Goal: Transaction & Acquisition: Purchase product/service

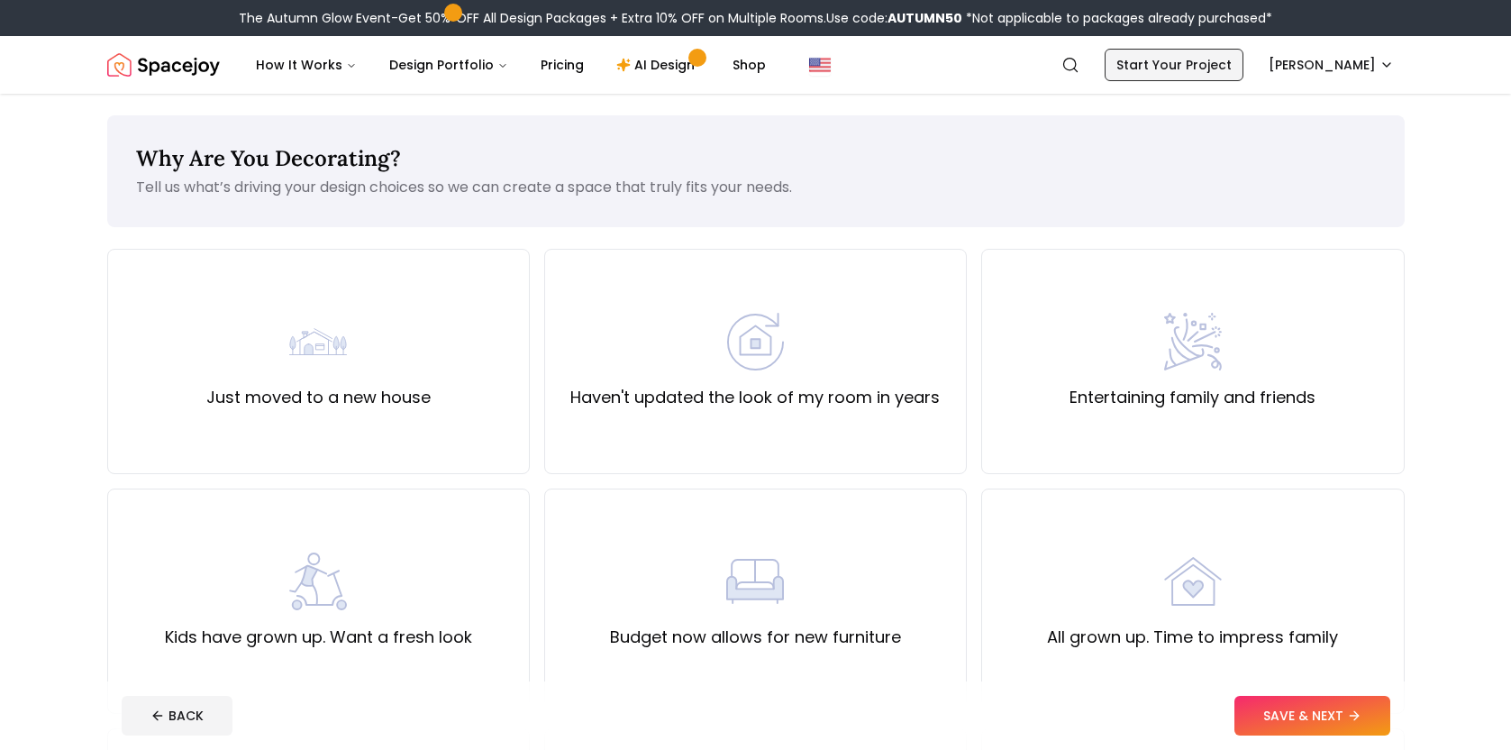
click at [1223, 74] on link "Start Your Project" at bounding box center [1174, 65] width 139 height 32
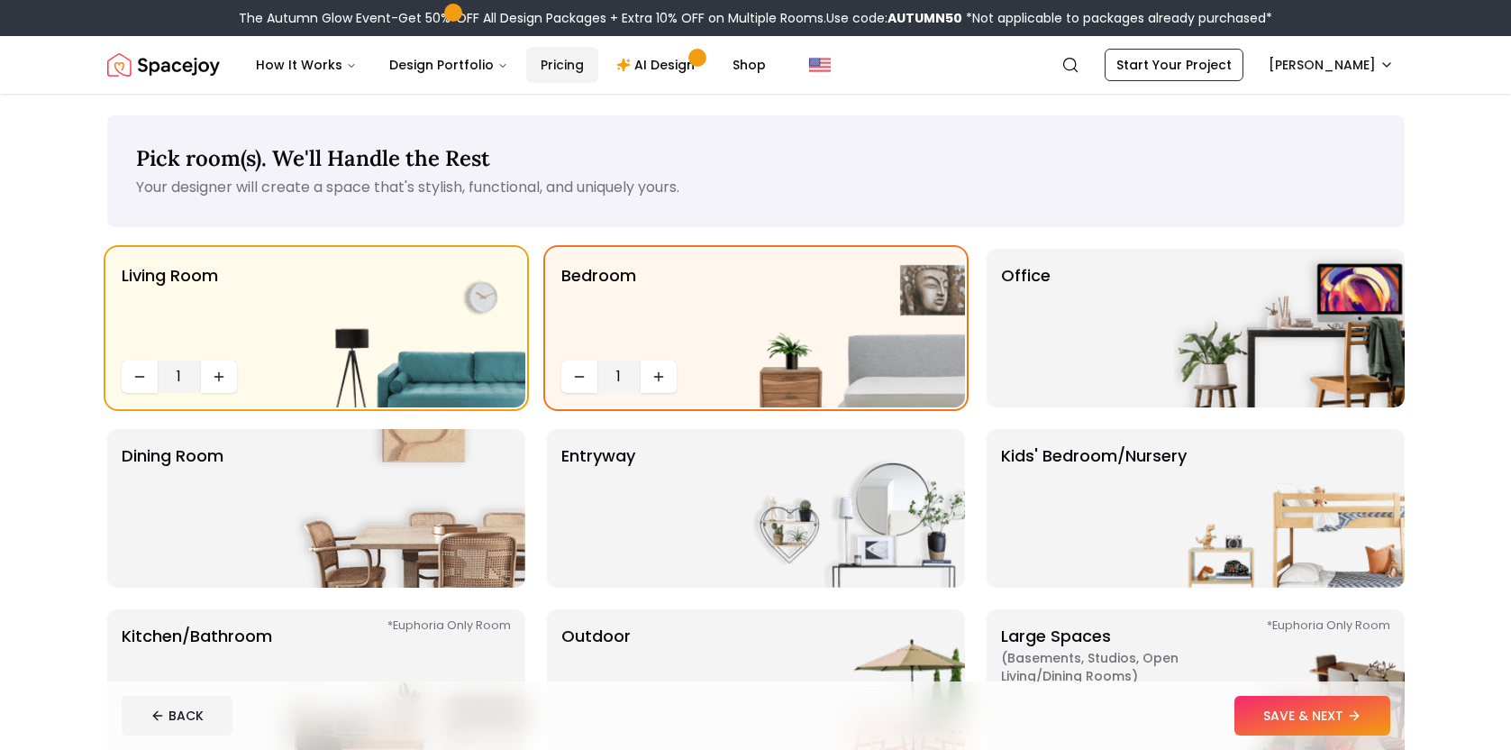
click at [551, 73] on link "Pricing" at bounding box center [562, 65] width 72 height 36
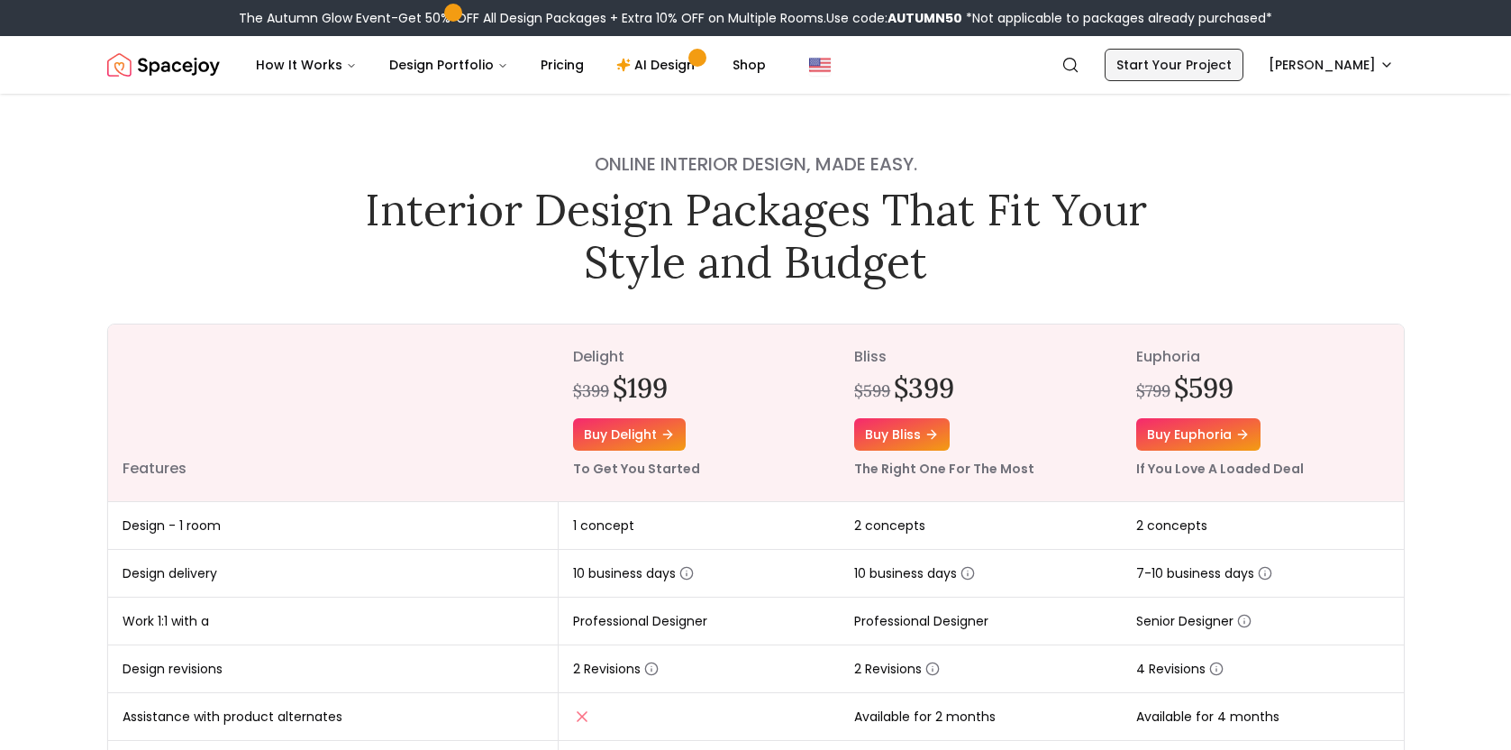
click at [1209, 68] on link "Start Your Project" at bounding box center [1174, 65] width 139 height 32
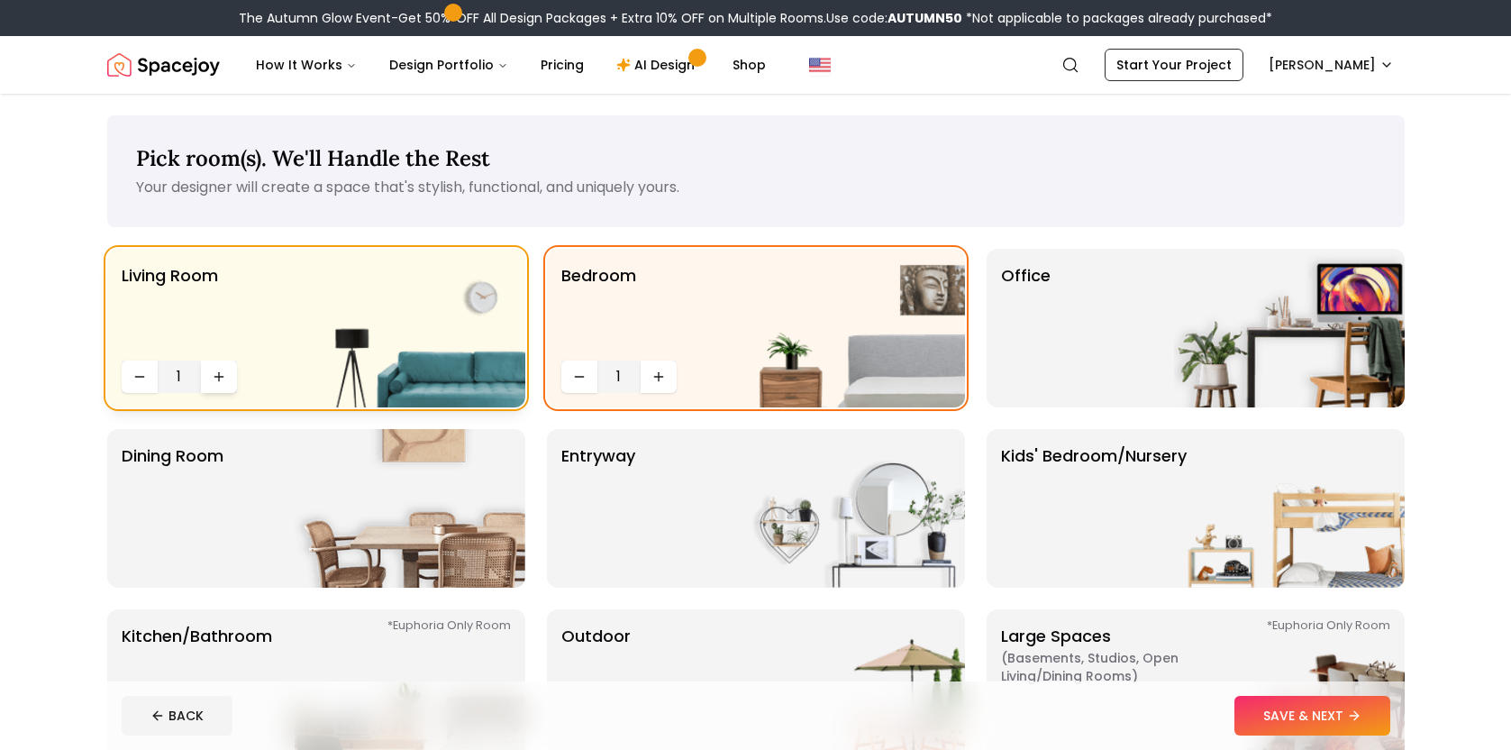
click at [216, 377] on icon "Increase quantity" at bounding box center [218, 377] width 8 height 0
click at [575, 377] on icon "Decrease quantity" at bounding box center [579, 377] width 8 height 0
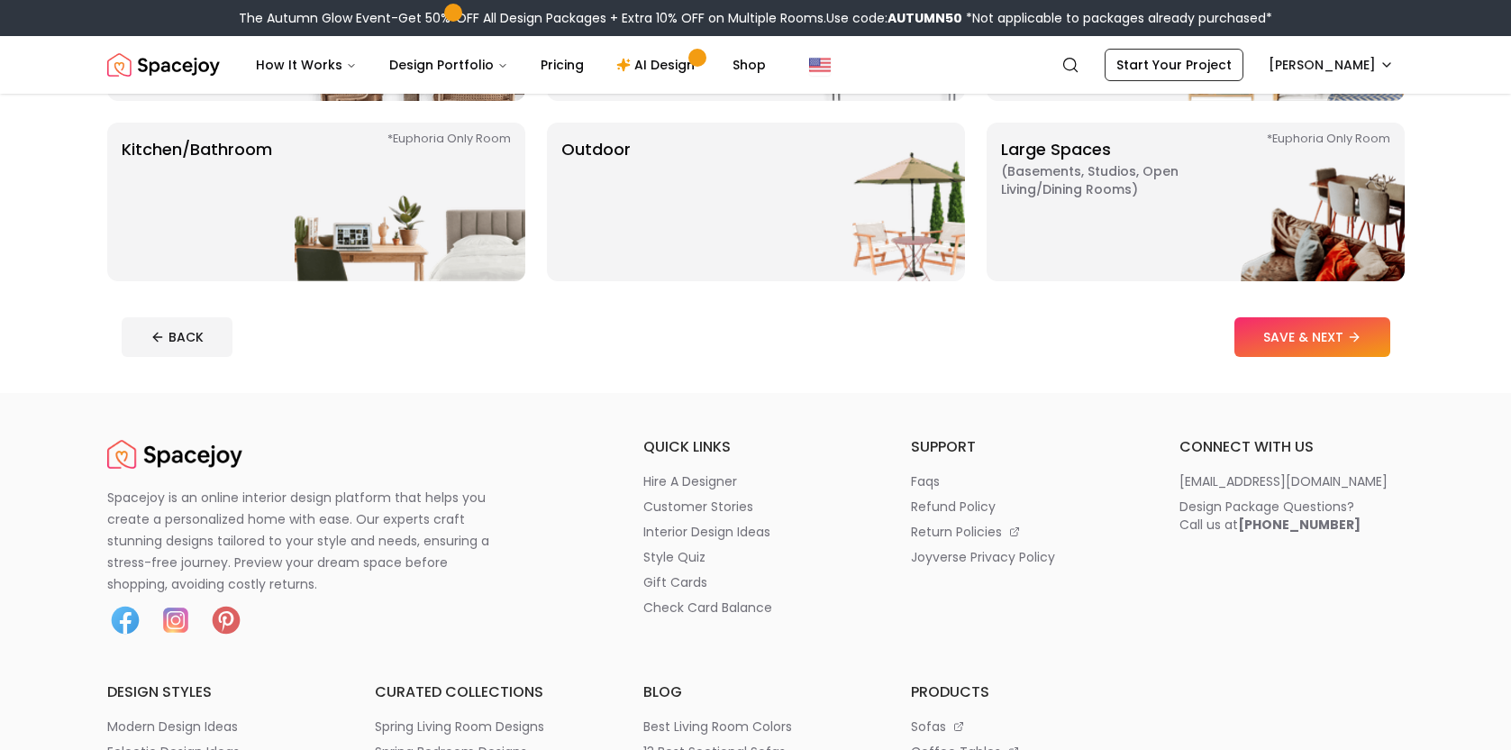
scroll to position [490, 0]
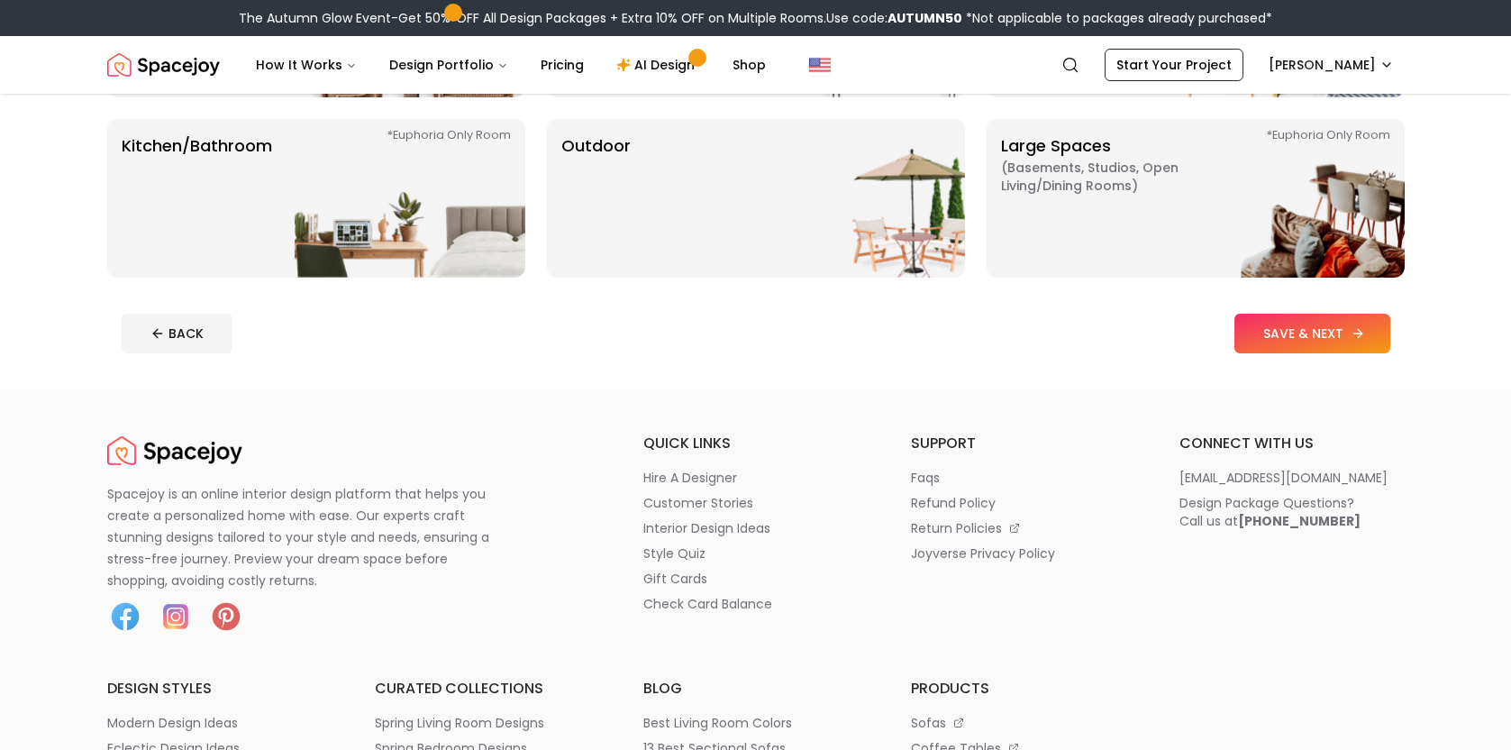
click at [1296, 327] on button "SAVE & NEXT" at bounding box center [1312, 334] width 156 height 40
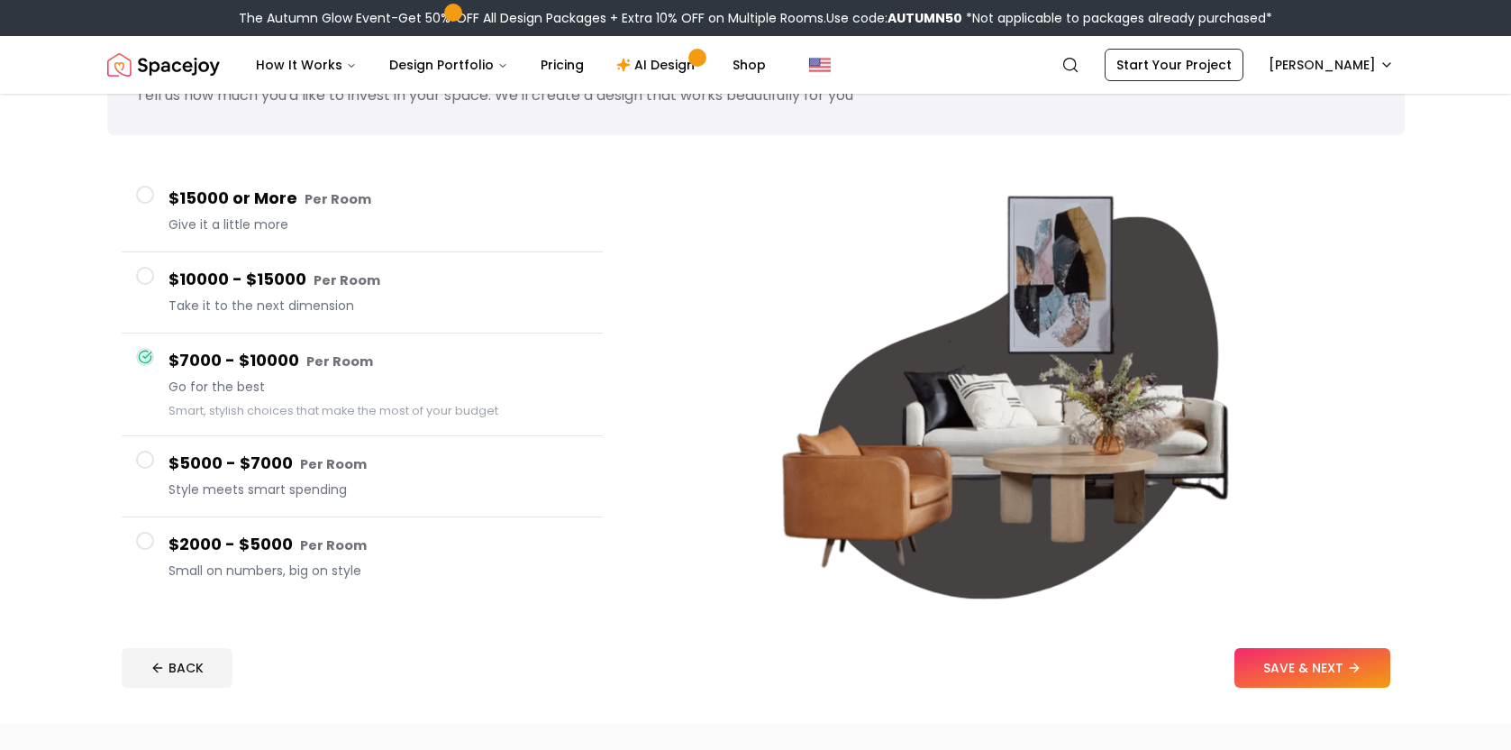
scroll to position [91, 0]
click at [1270, 667] on button "SAVE & NEXT" at bounding box center [1312, 669] width 156 height 40
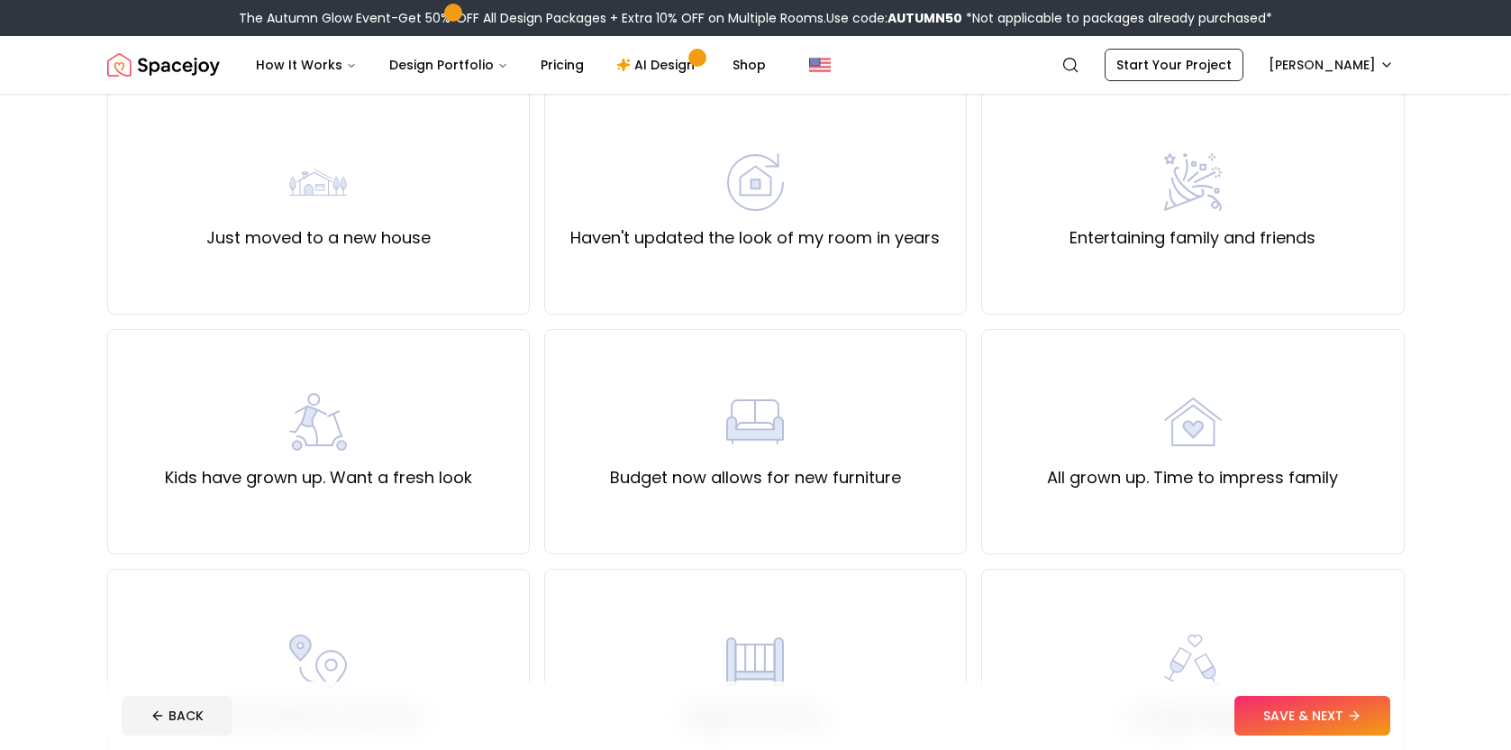
scroll to position [163, 0]
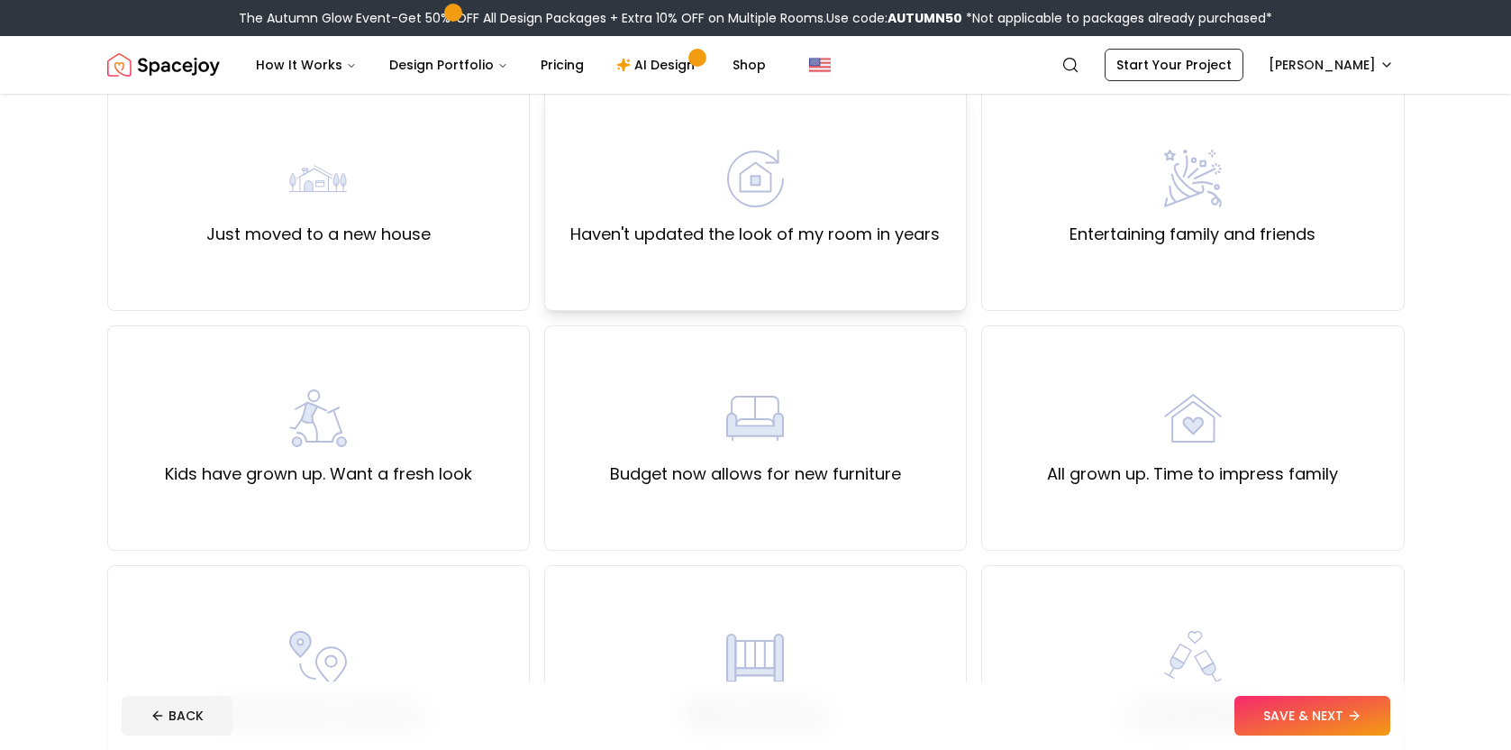
click at [745, 218] on div "Haven't updated the look of my room in years" at bounding box center [754, 198] width 369 height 97
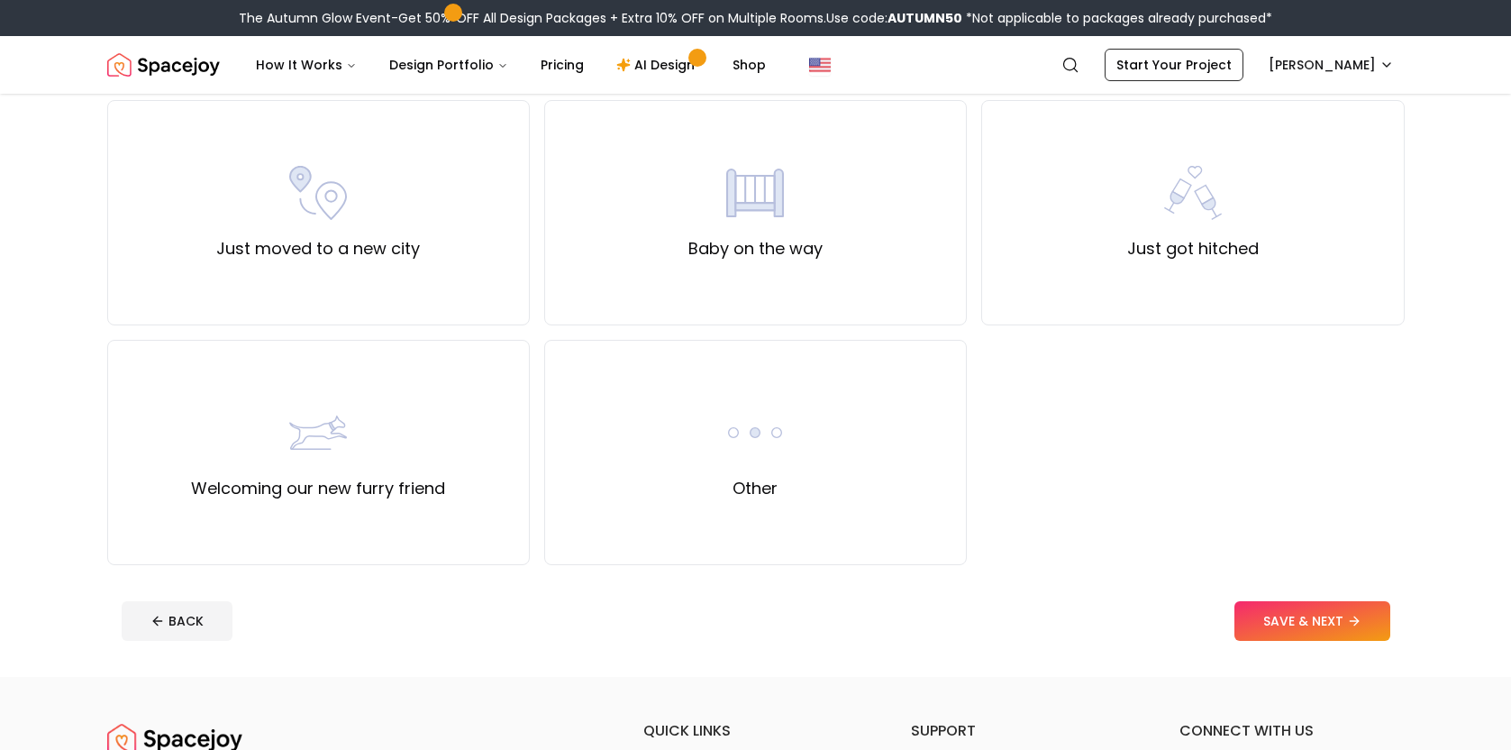
scroll to position [632, 0]
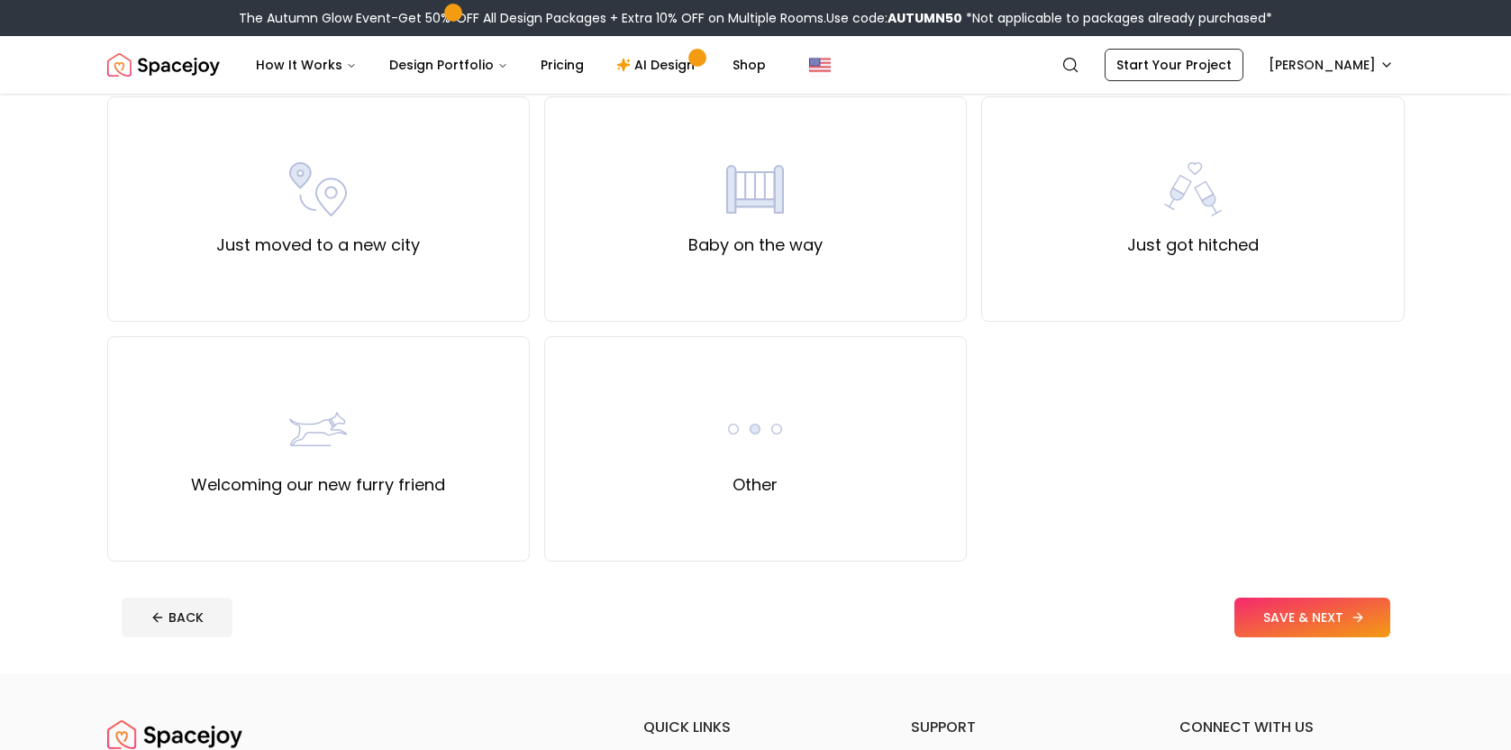
click at [1284, 620] on button "SAVE & NEXT" at bounding box center [1312, 617] width 156 height 40
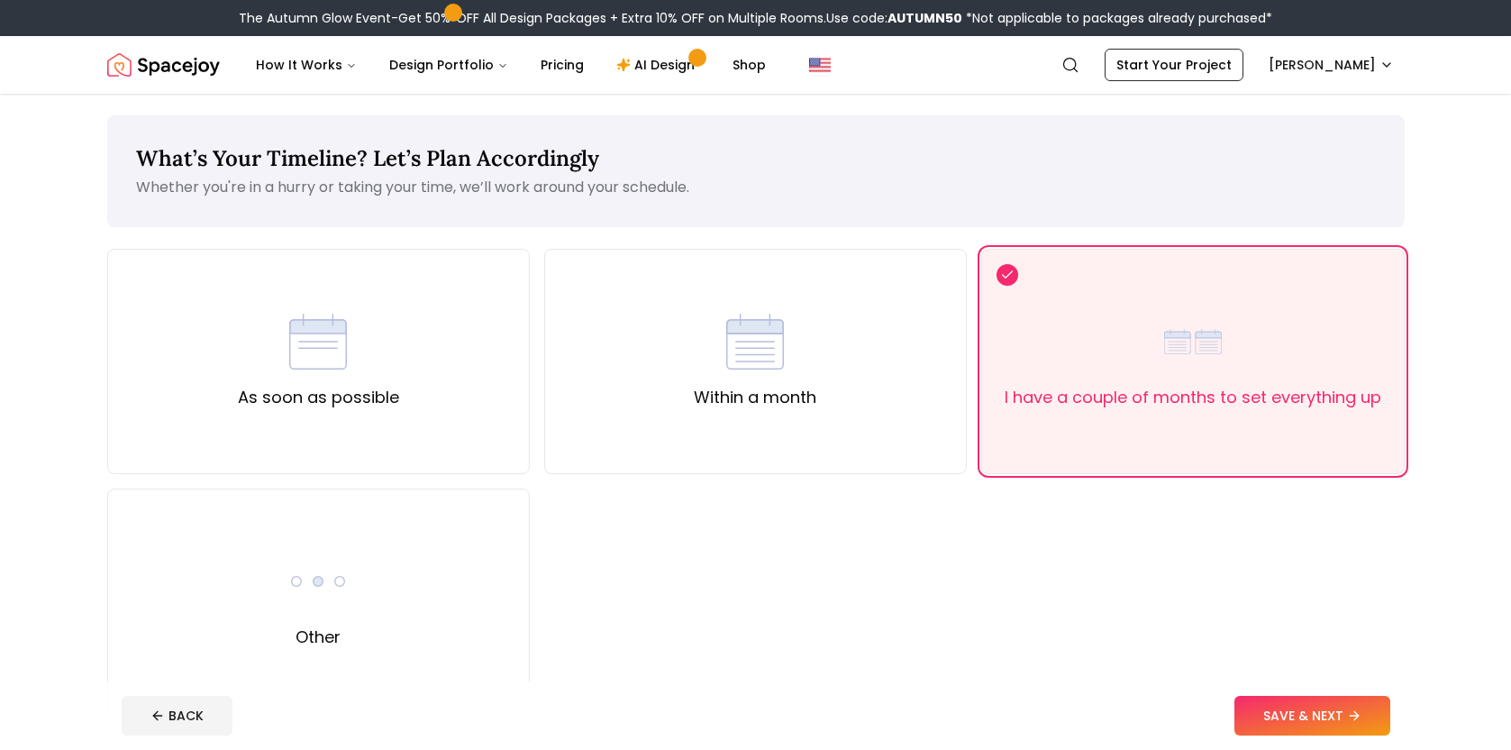
scroll to position [25, 0]
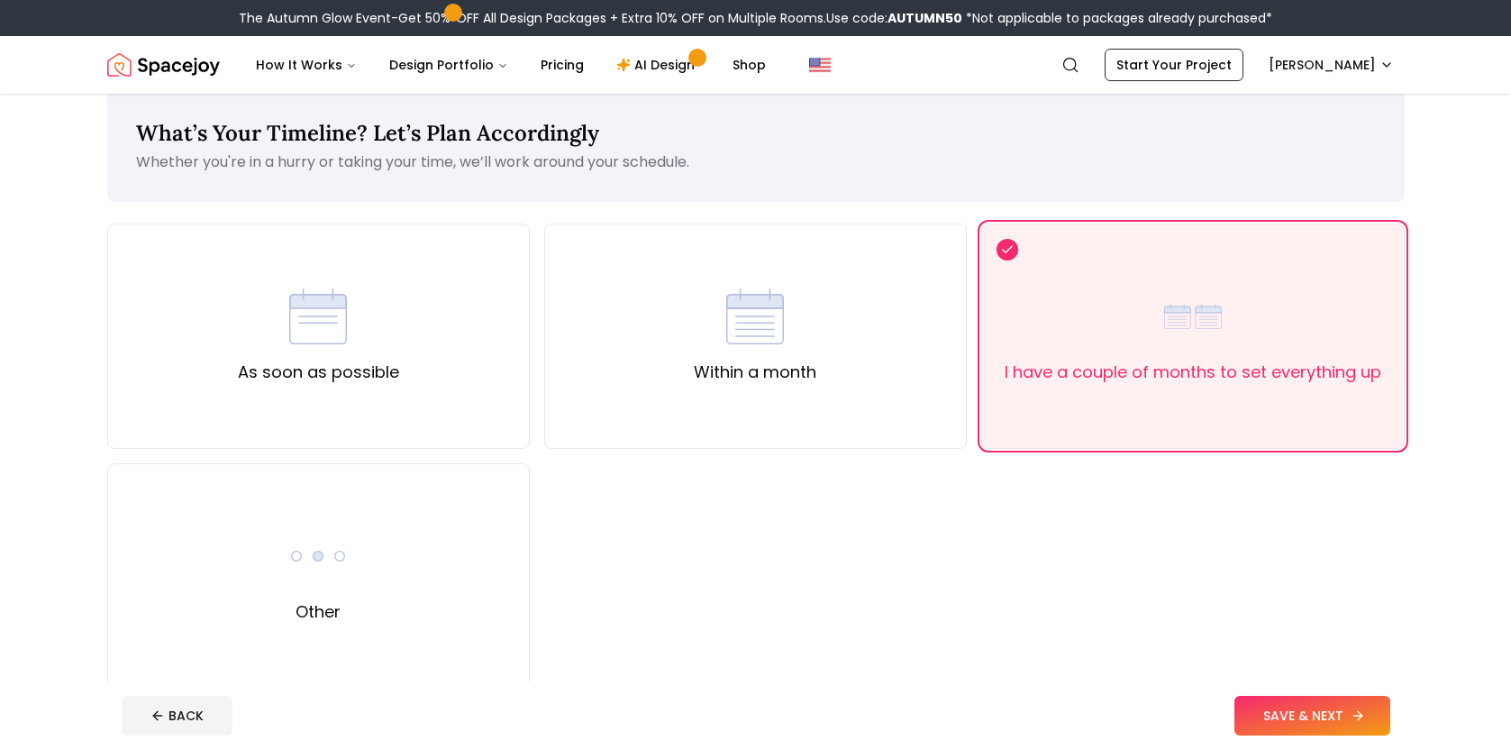
click at [1289, 709] on button "SAVE & NEXT" at bounding box center [1312, 716] width 156 height 40
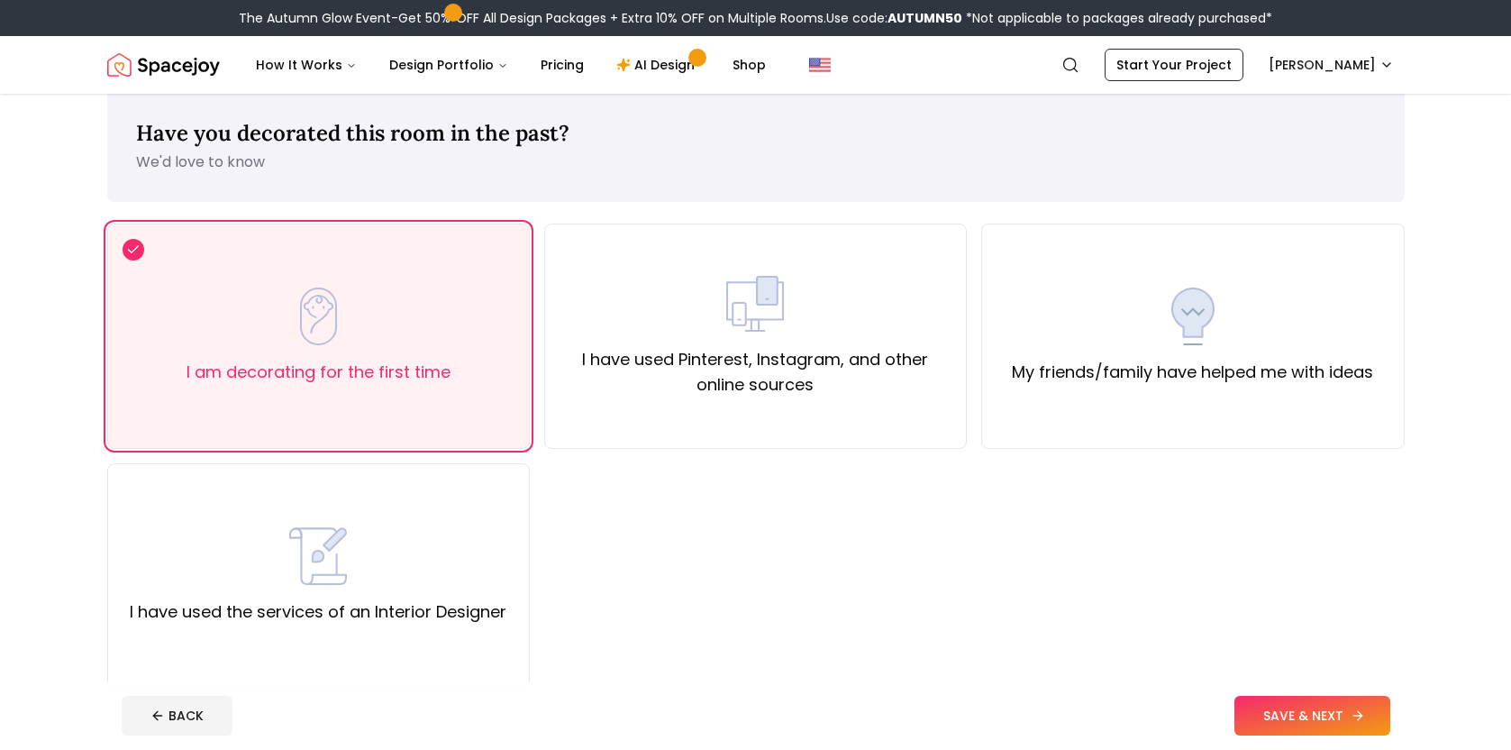
click at [1298, 714] on button "SAVE & NEXT" at bounding box center [1312, 716] width 156 height 40
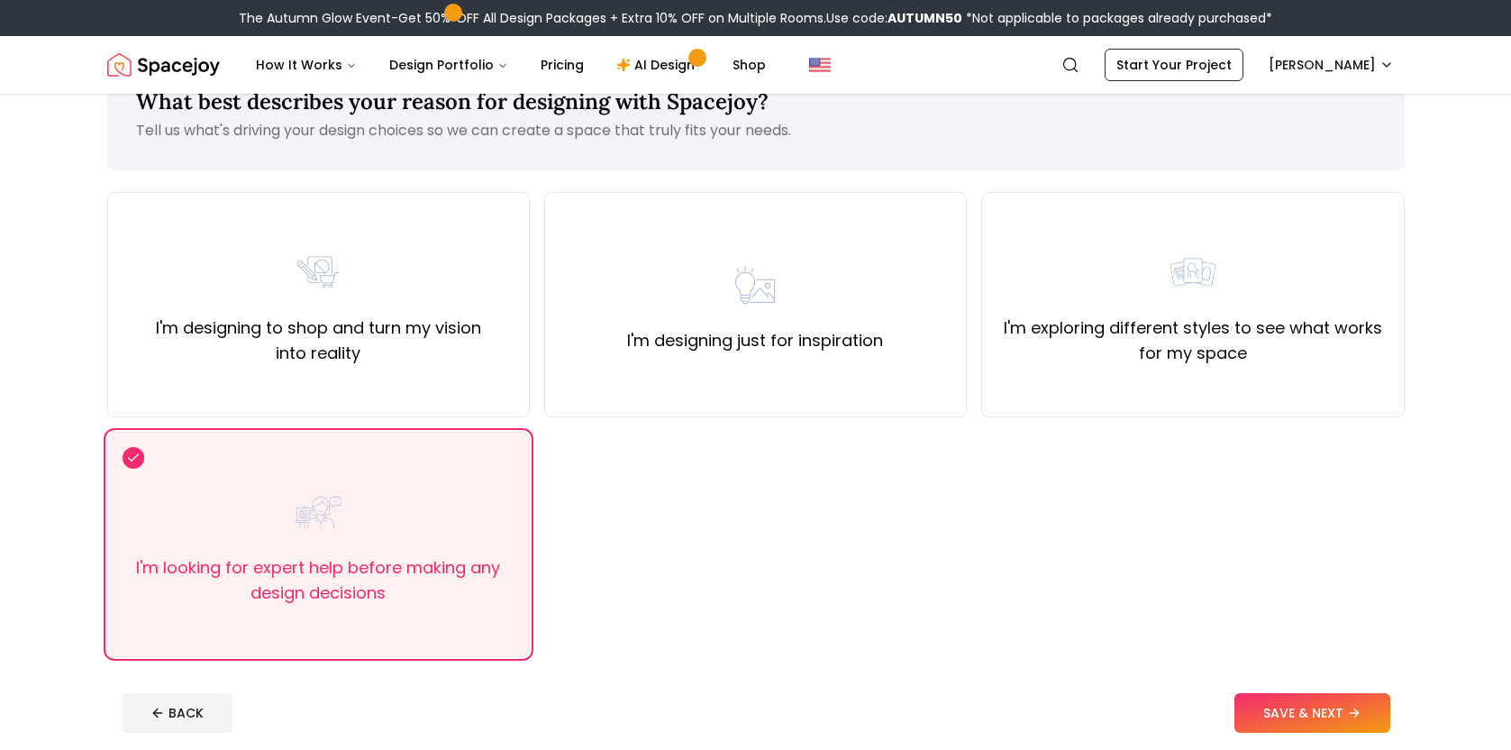
scroll to position [77, 0]
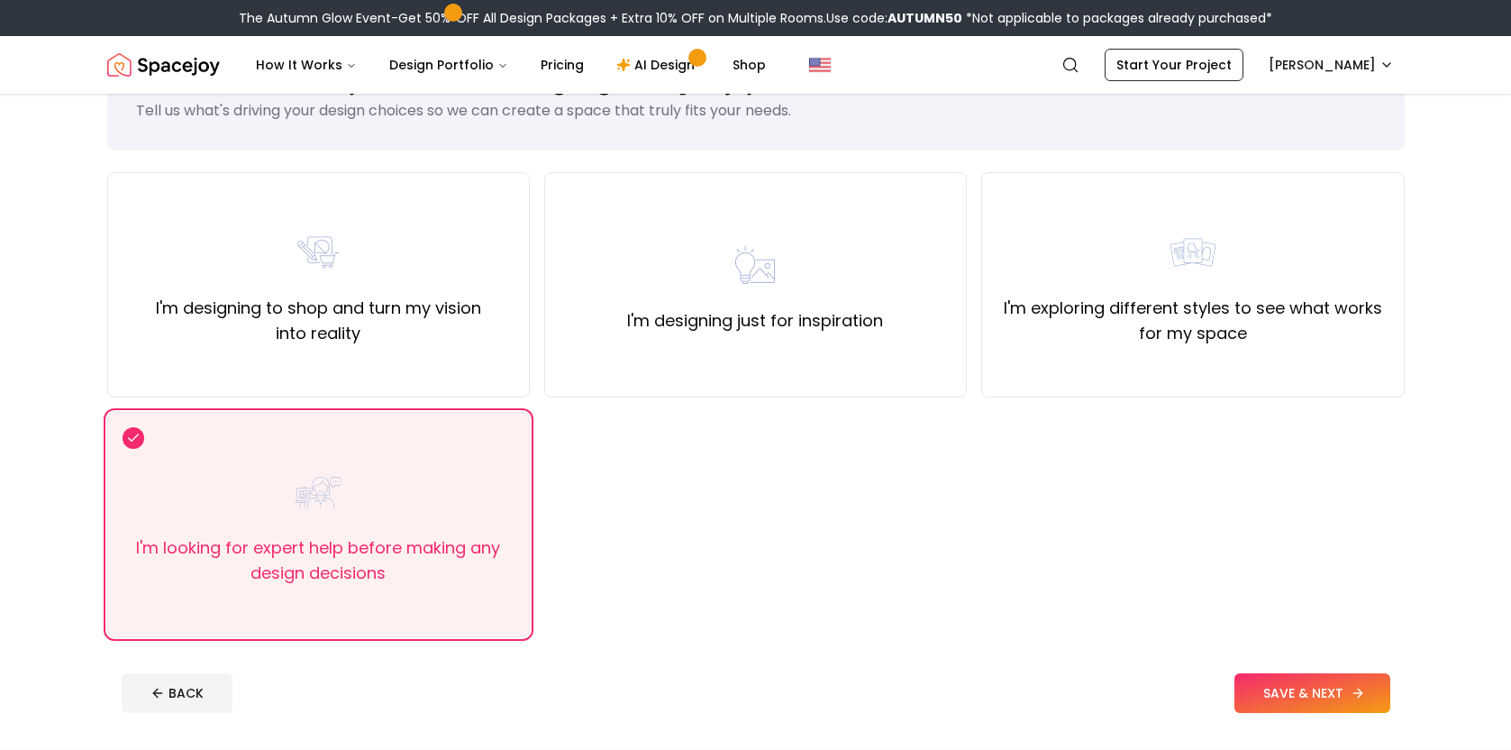
click at [1312, 688] on button "SAVE & NEXT" at bounding box center [1312, 693] width 156 height 40
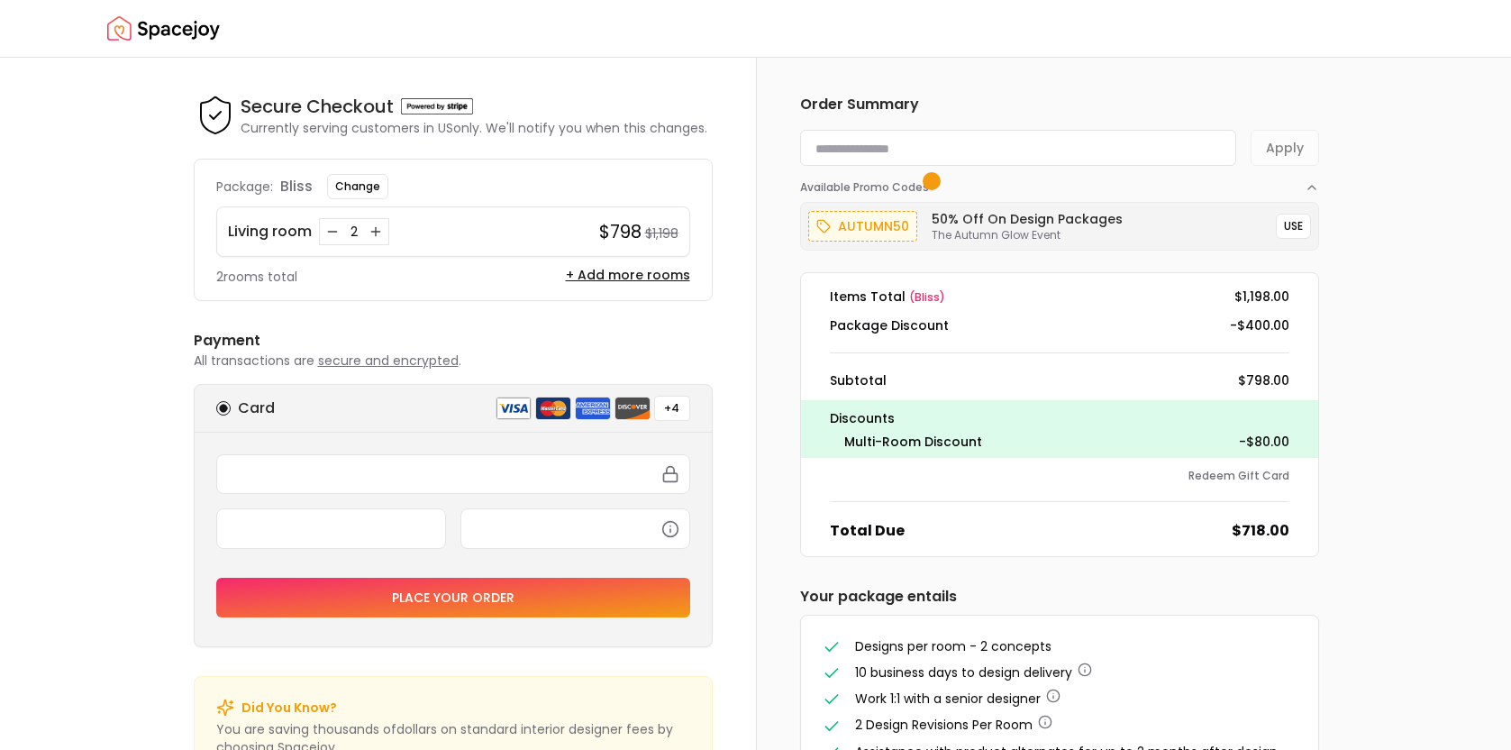
click at [186, 32] on img "Spacejoy" at bounding box center [163, 29] width 113 height 36
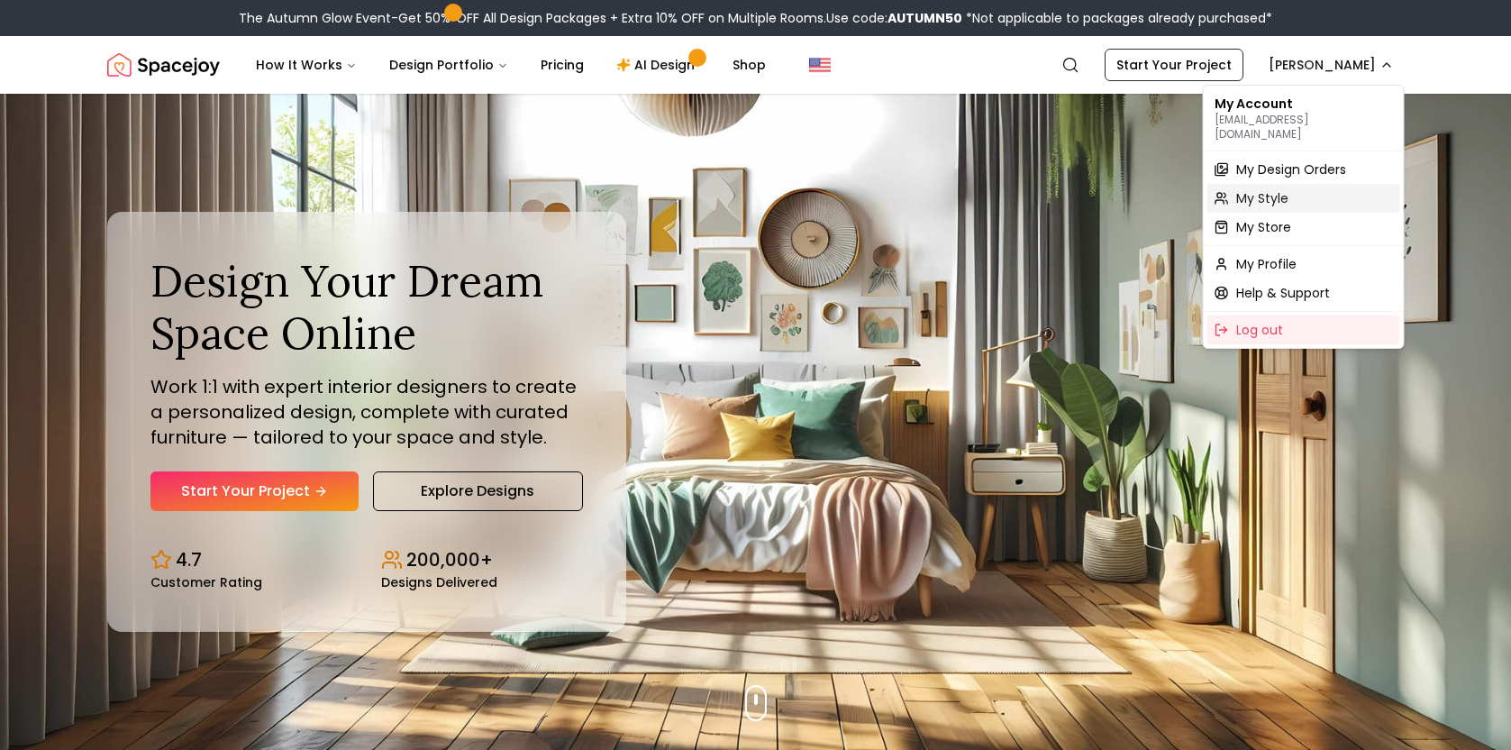
click at [1320, 184] on div "My Style" at bounding box center [1303, 198] width 193 height 29
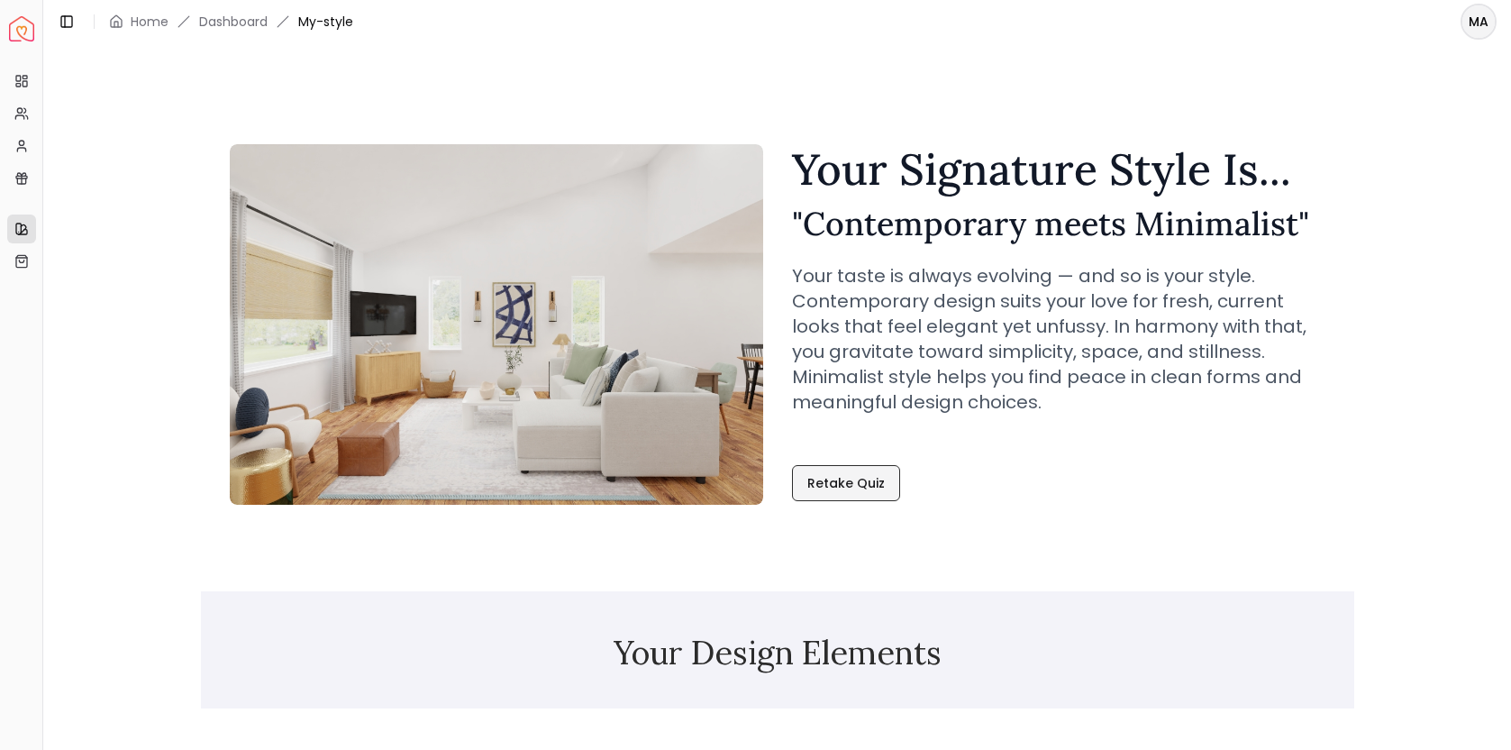
click at [872, 480] on link "Retake Quiz" at bounding box center [846, 483] width 108 height 36
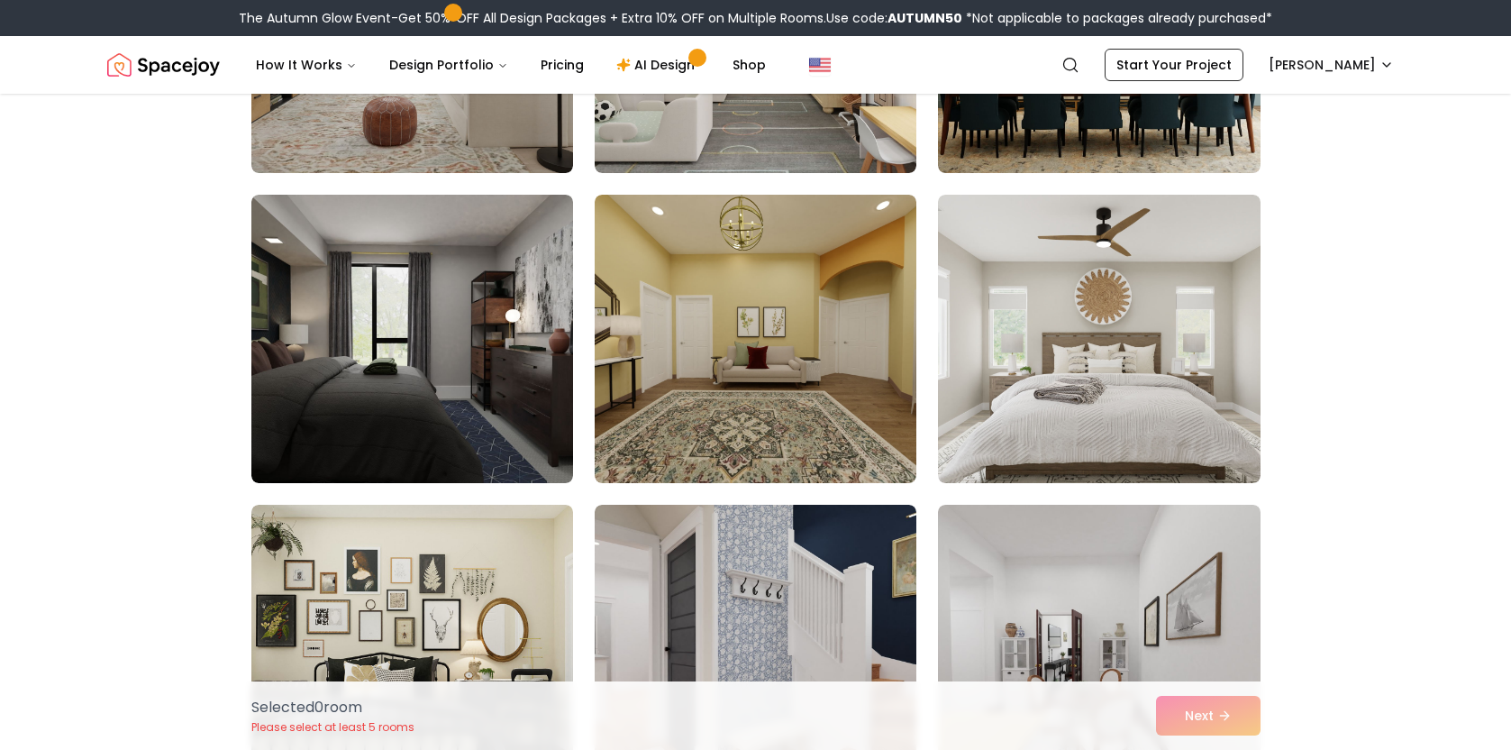
scroll to position [2078, 0]
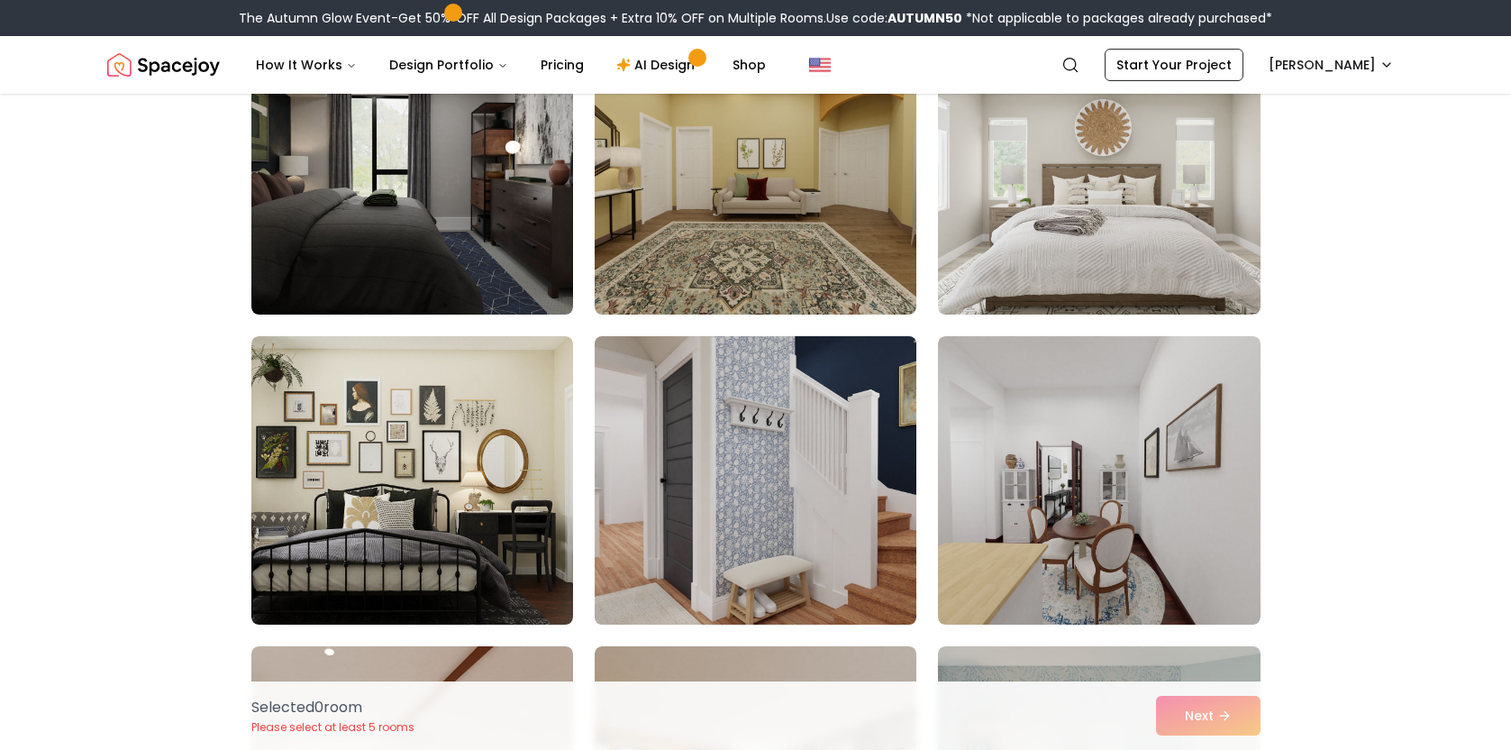
click at [769, 474] on img at bounding box center [756, 480] width 338 height 303
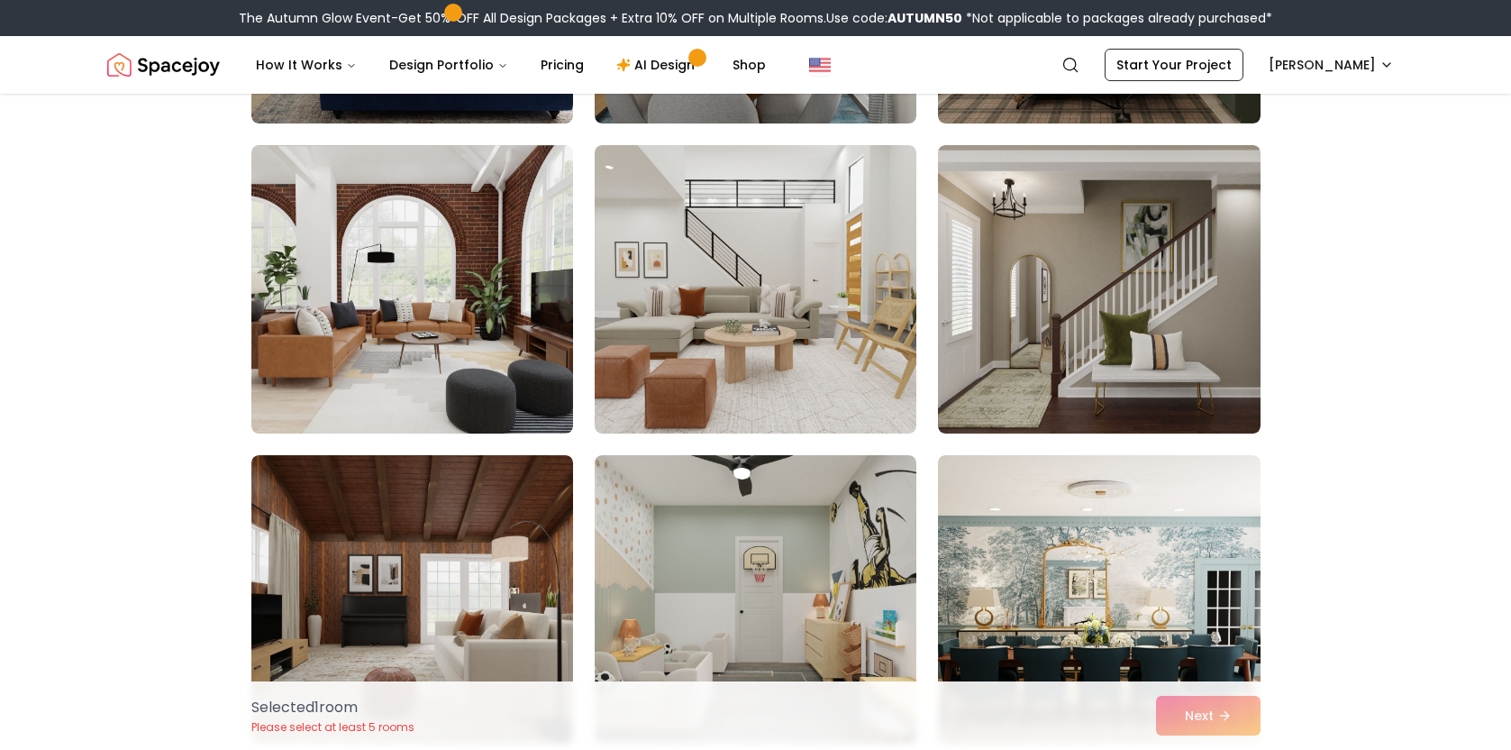
scroll to position [1367, 0]
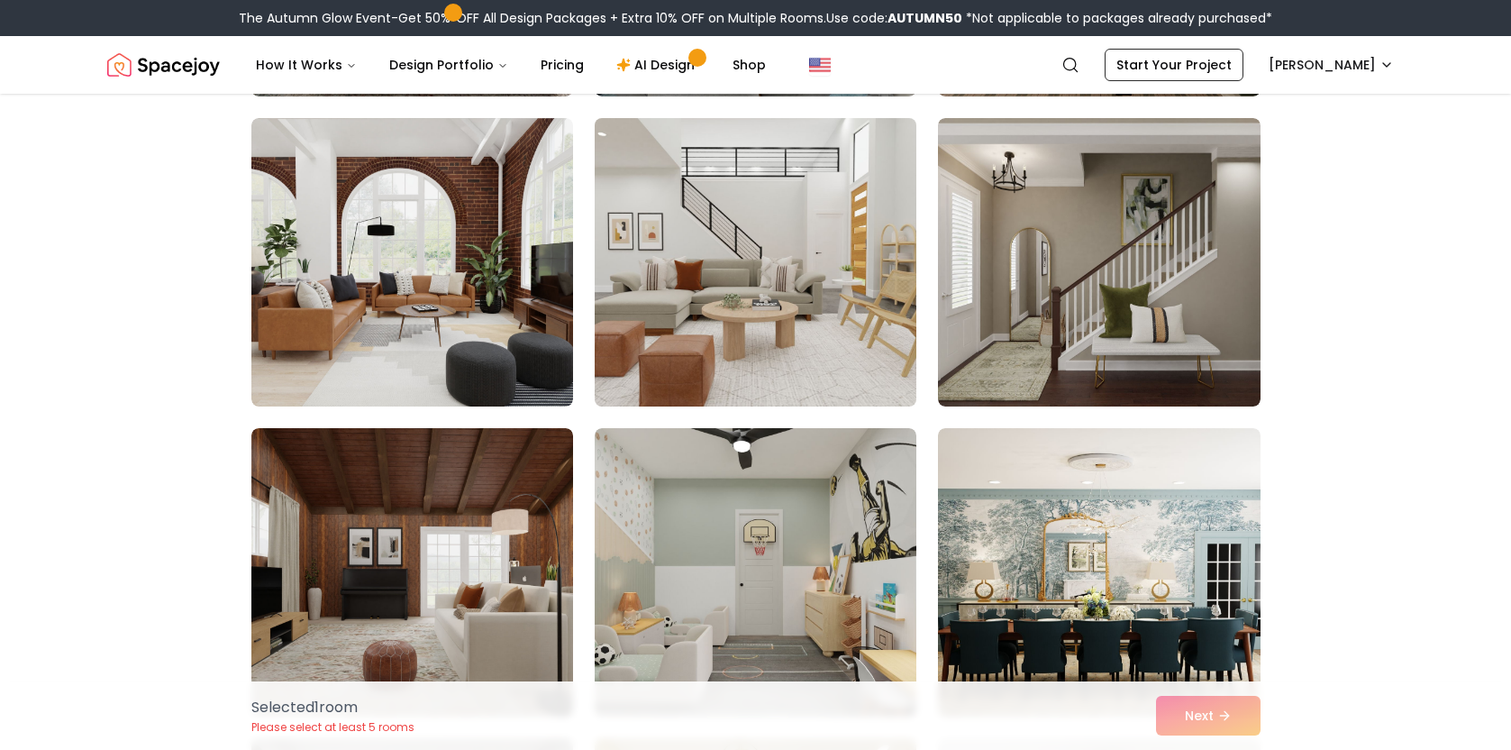
click at [709, 302] on img at bounding box center [756, 262] width 338 height 303
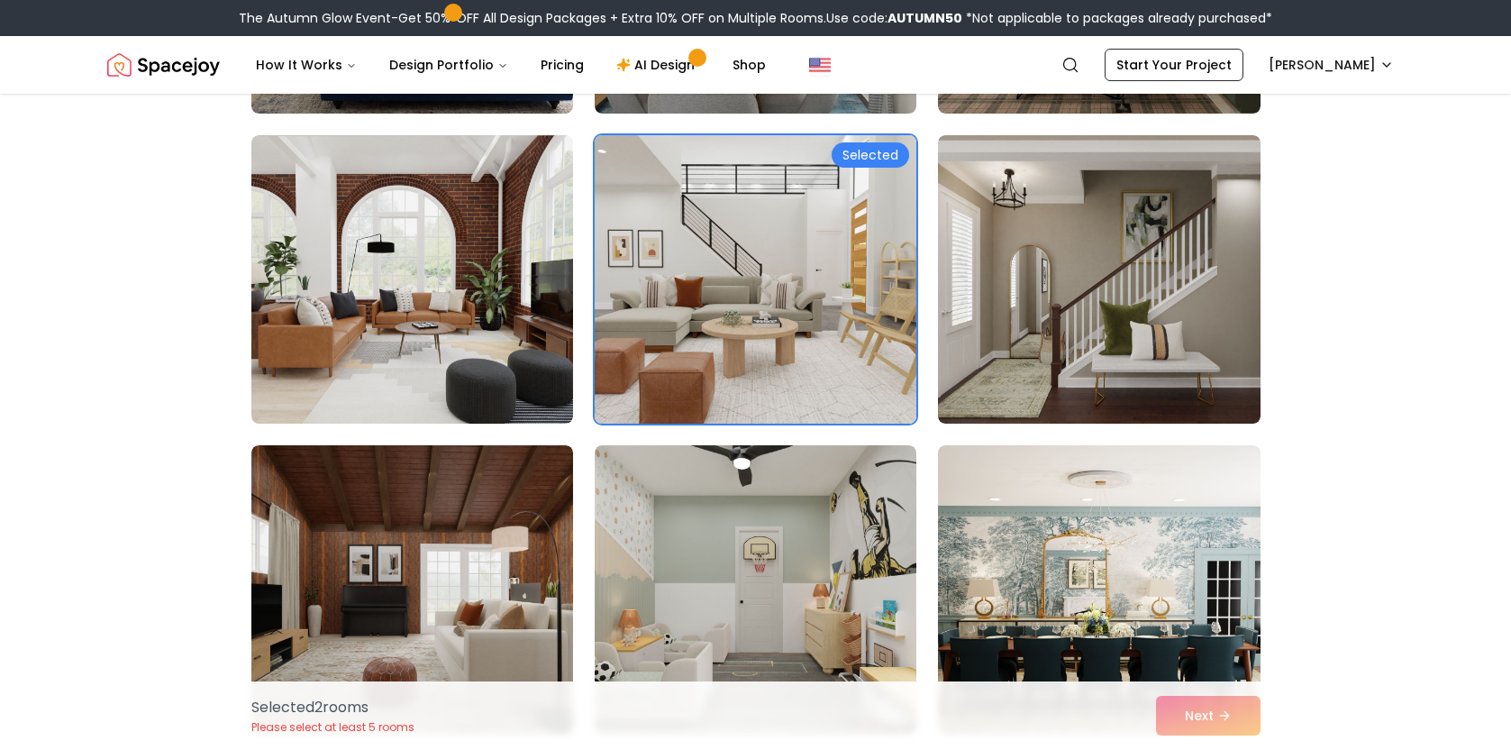
scroll to position [1329, 0]
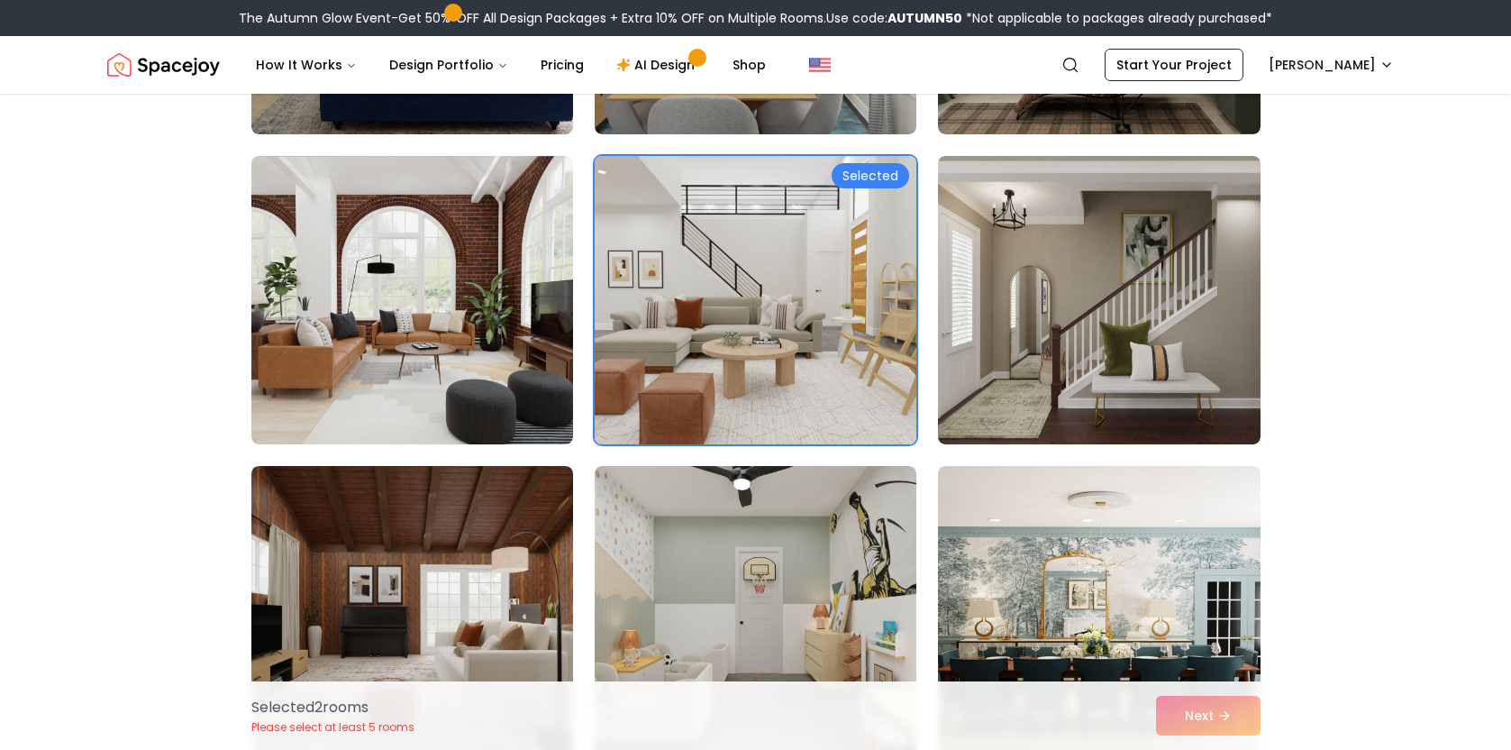
click at [761, 312] on img at bounding box center [756, 300] width 338 height 303
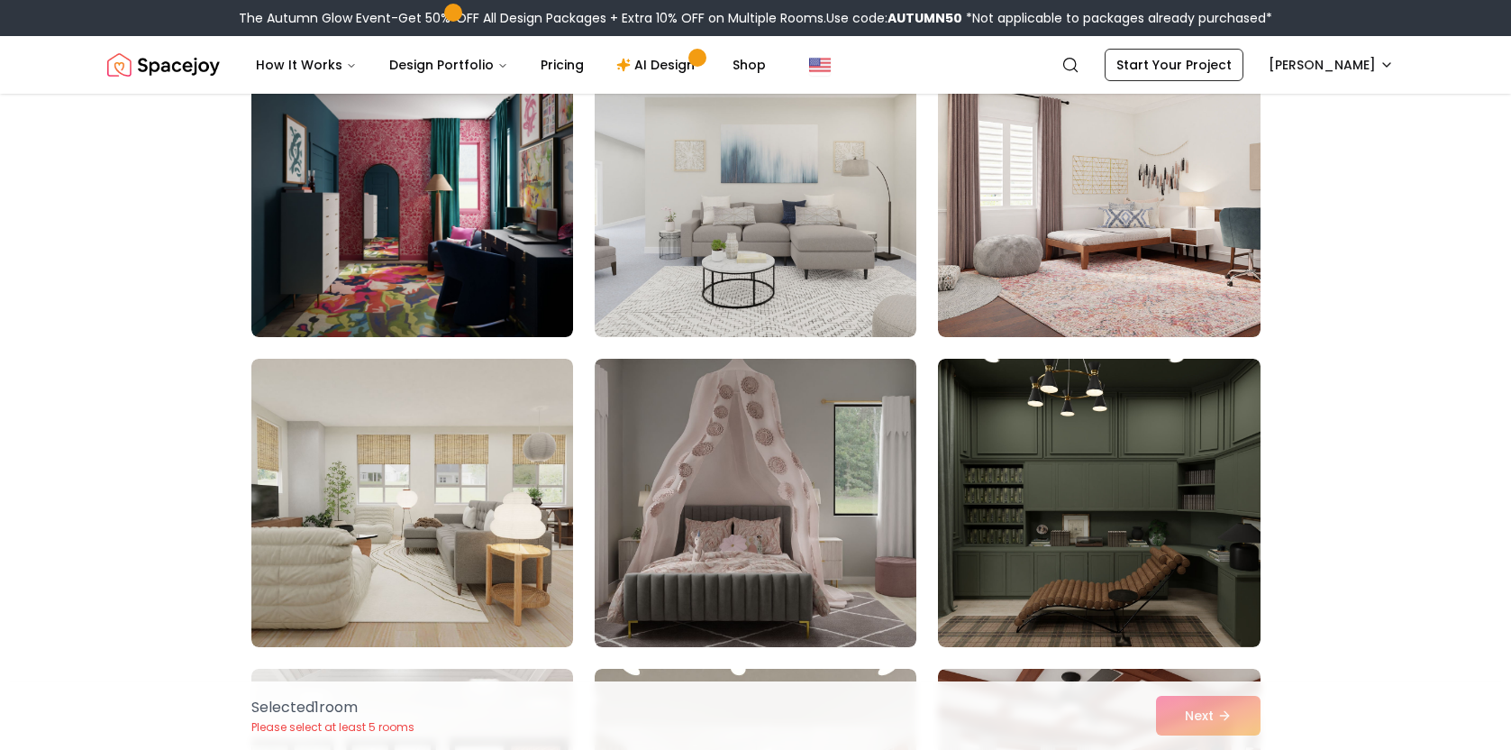
scroll to position [3321, 0]
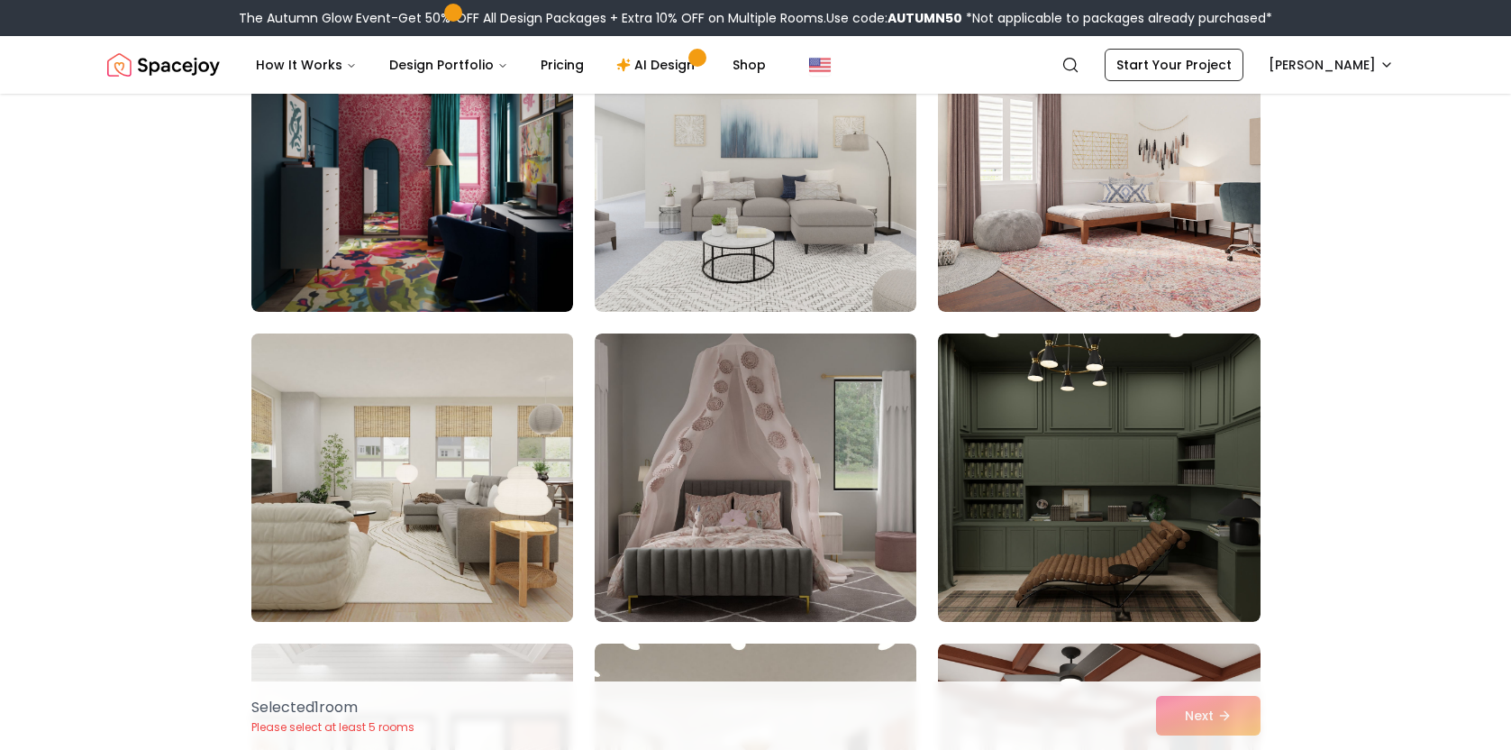
click at [460, 501] on img at bounding box center [412, 477] width 338 height 303
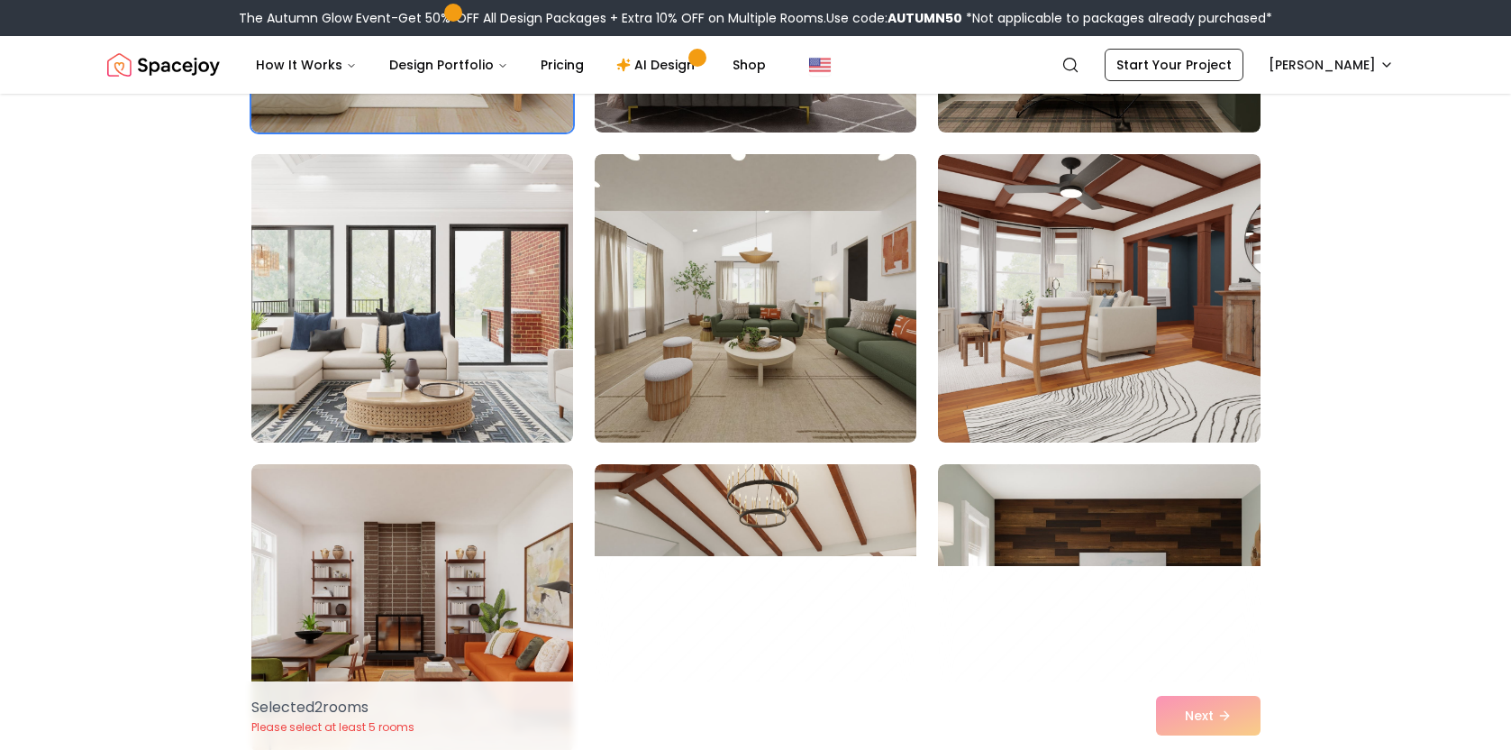
scroll to position [3813, 0]
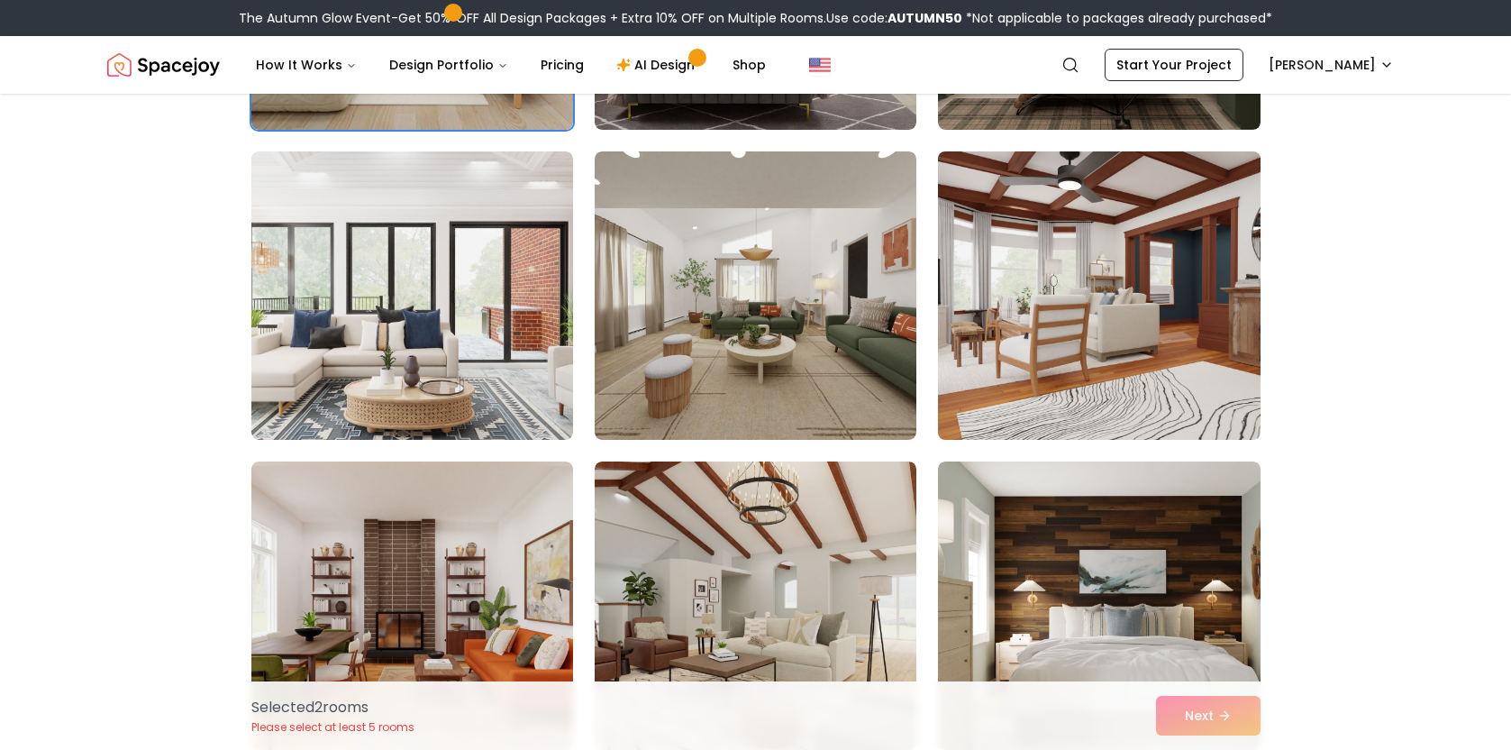
click at [1142, 310] on img at bounding box center [1099, 295] width 338 height 303
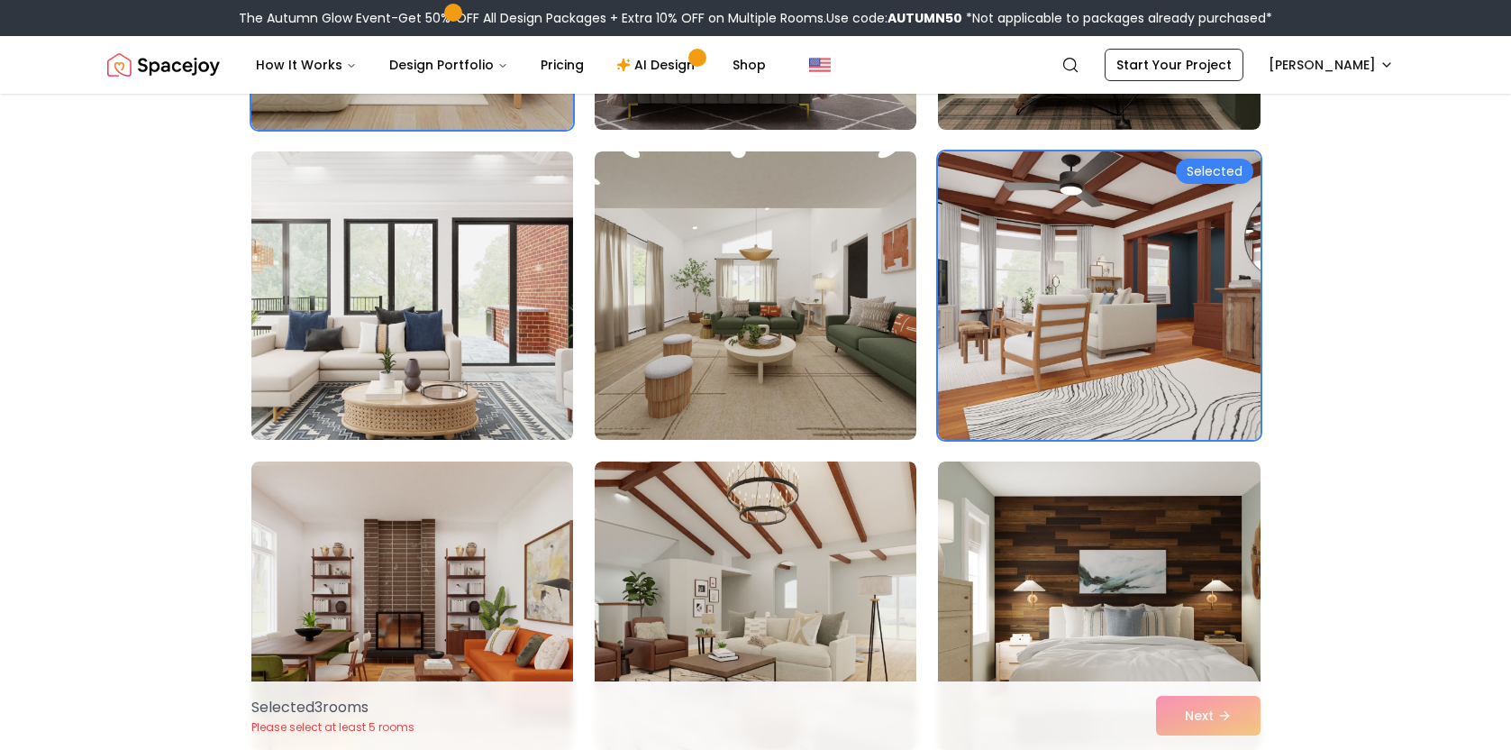
click at [472, 348] on img at bounding box center [412, 295] width 338 height 303
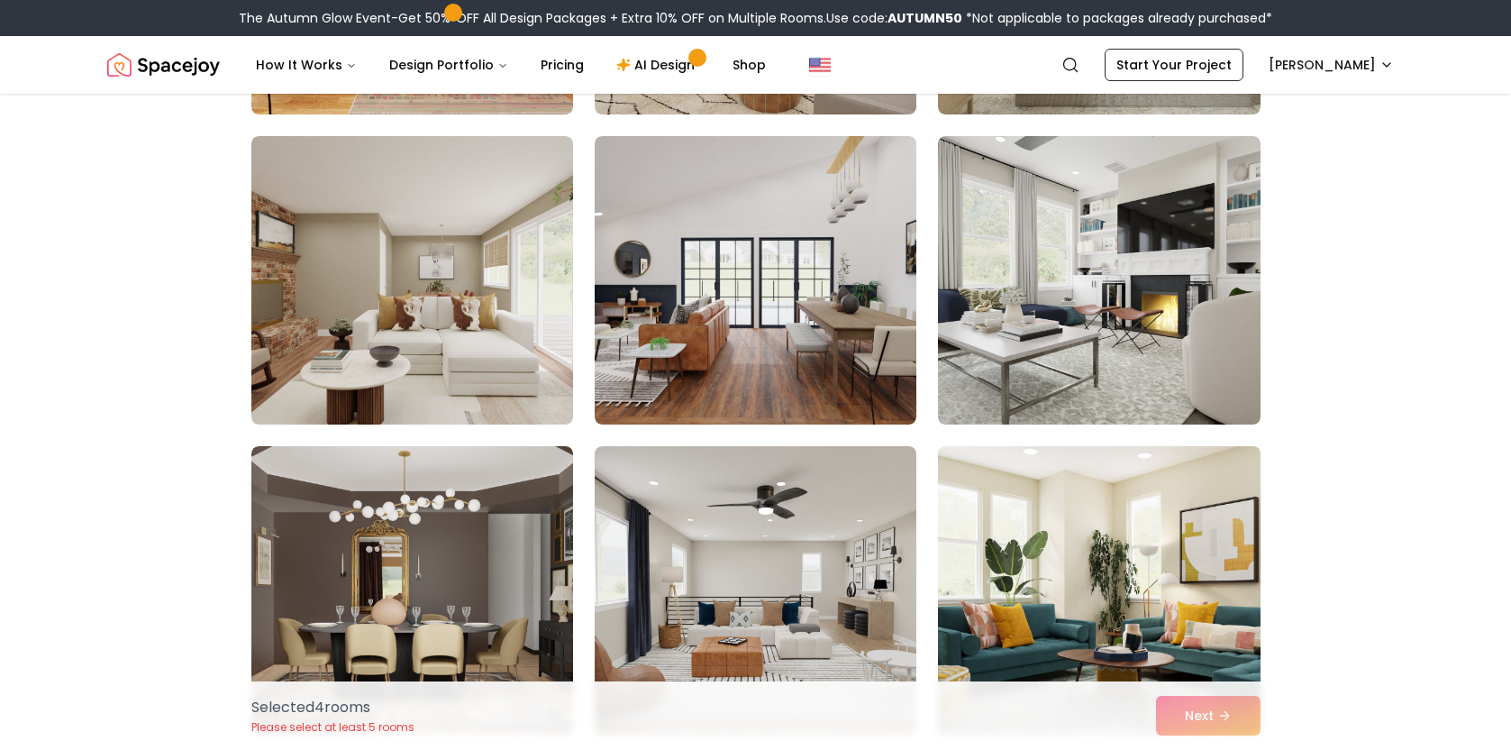
scroll to position [4573, 0]
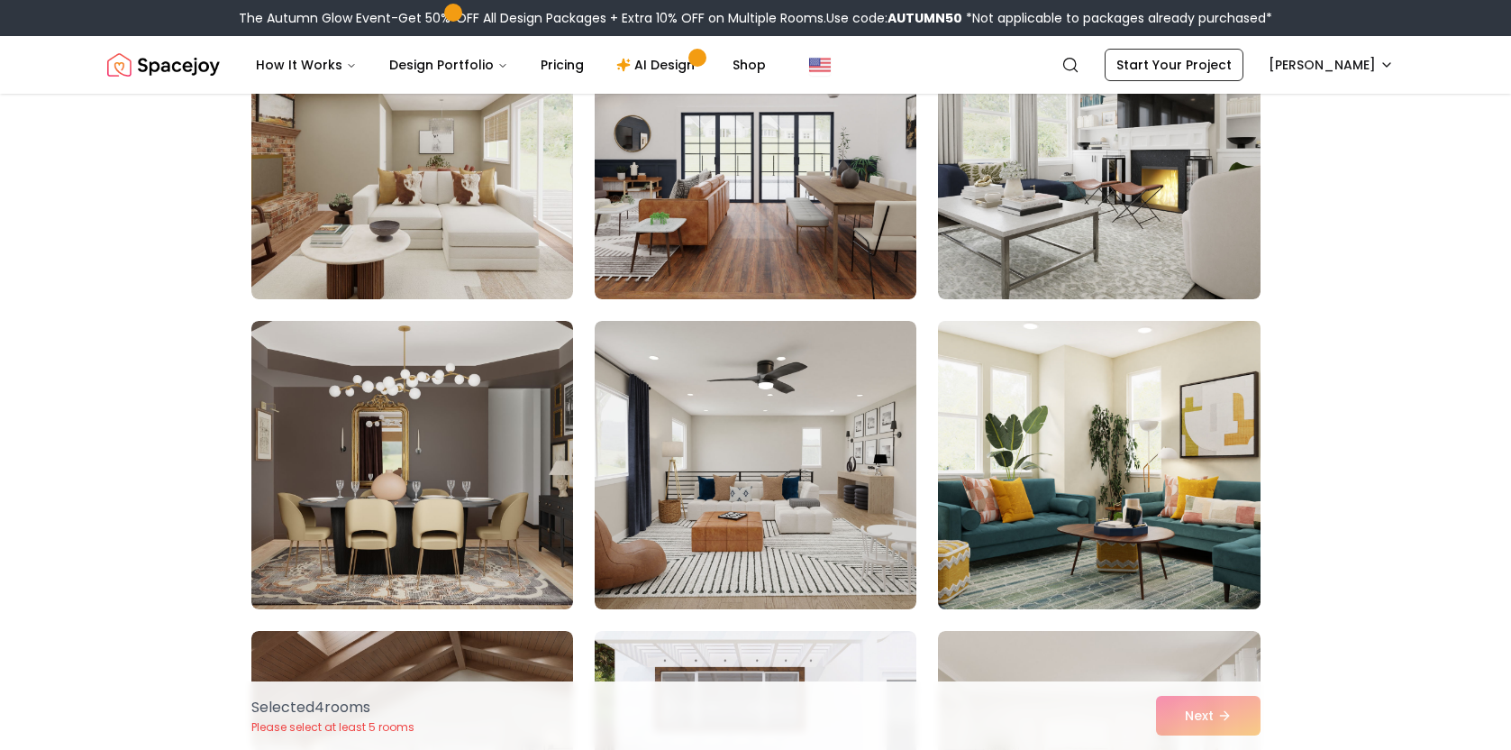
click at [1099, 528] on img at bounding box center [1099, 465] width 338 height 303
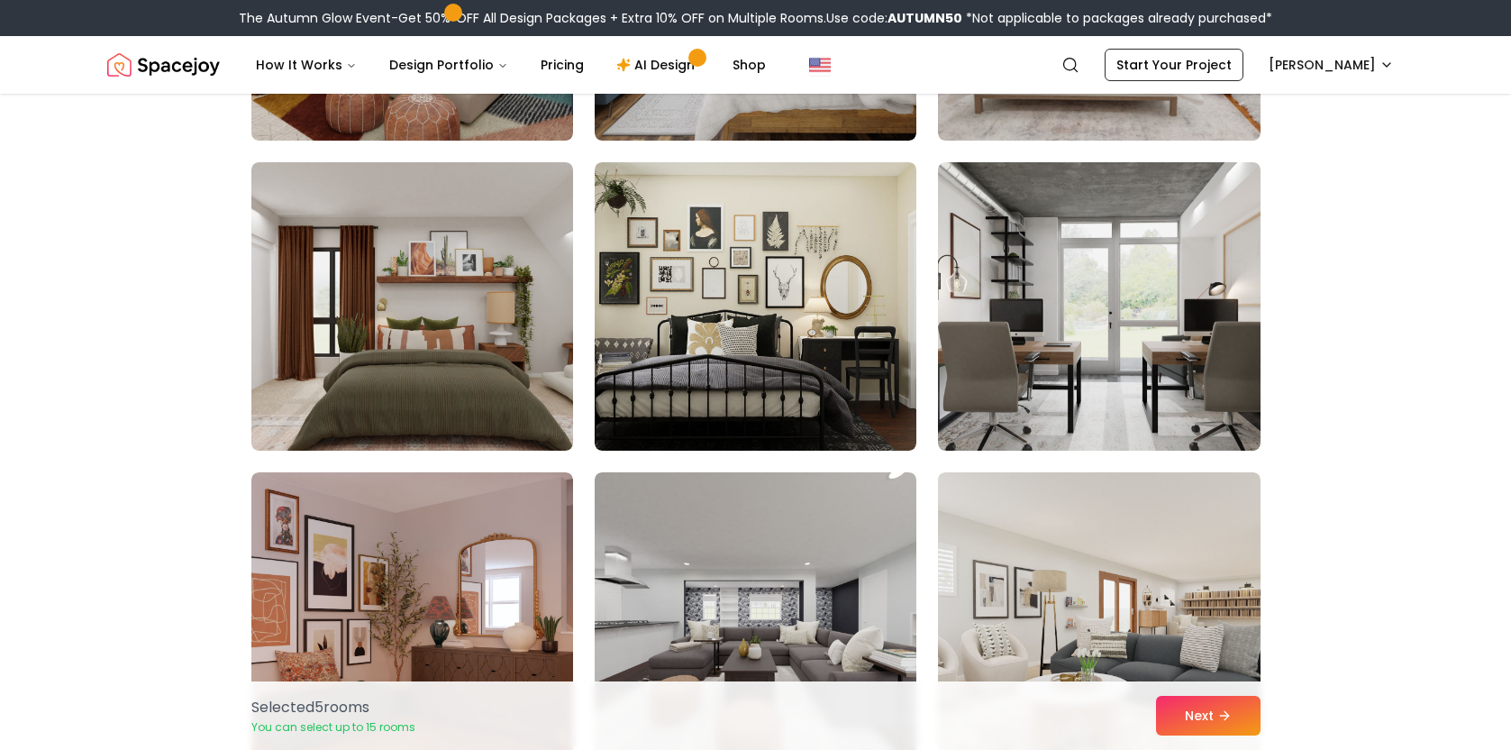
scroll to position [6600, 0]
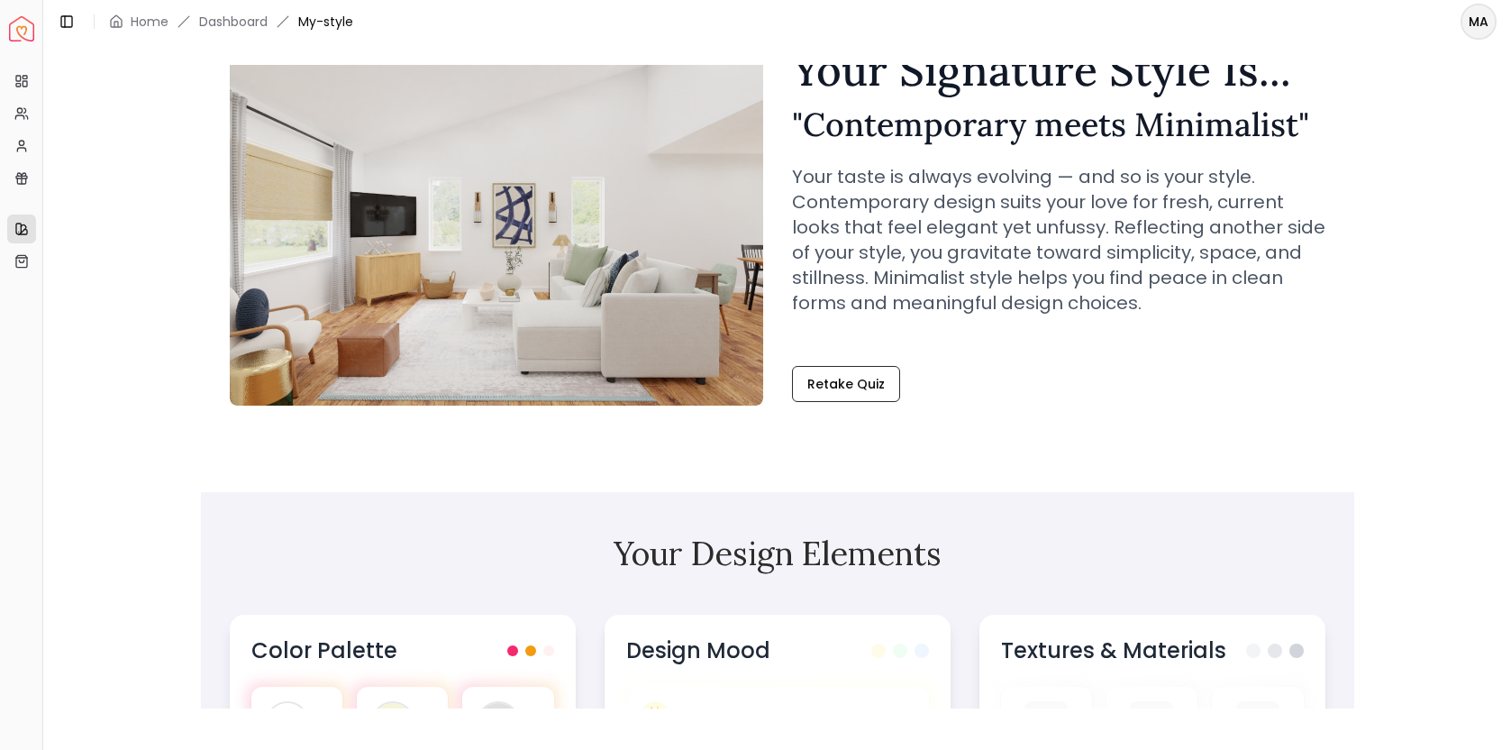
scroll to position [87, 0]
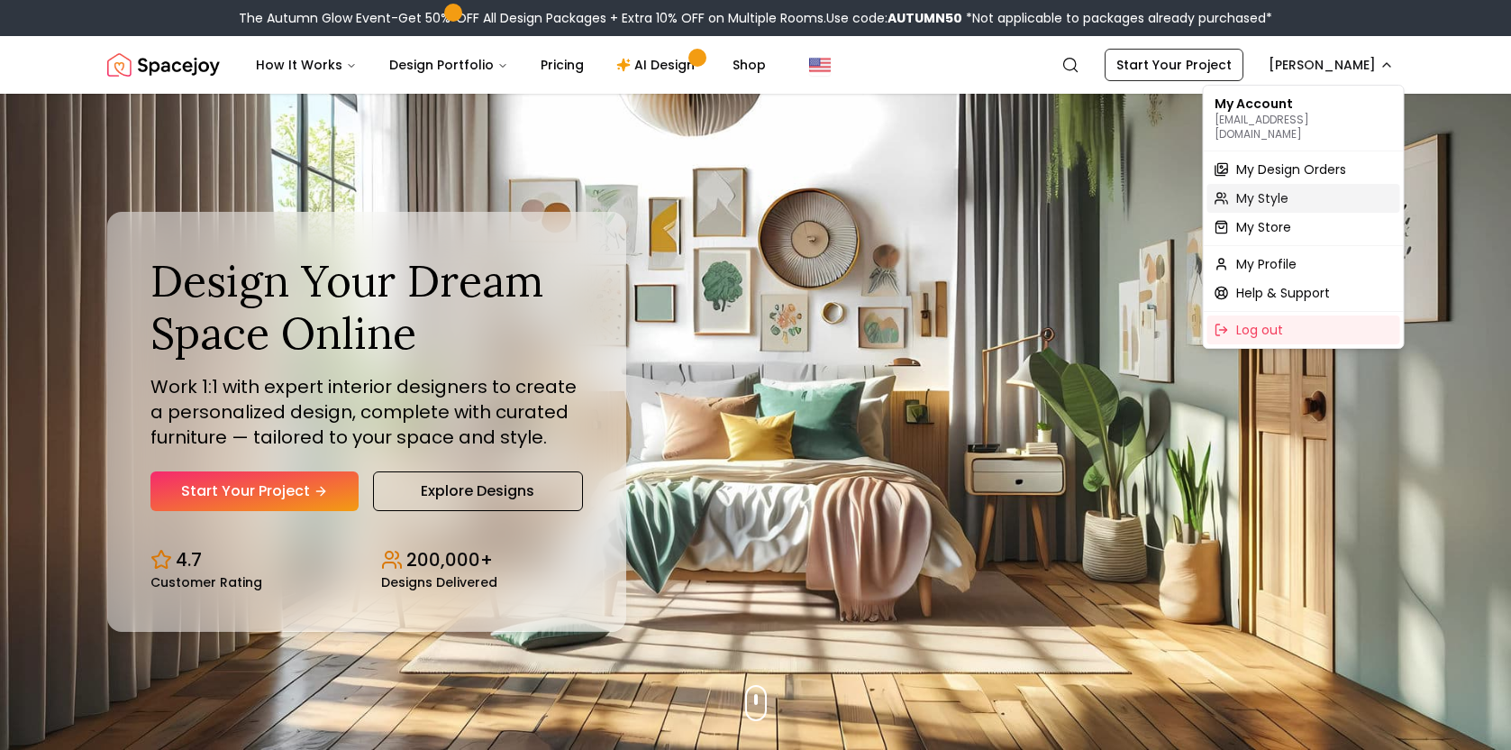
click at [1302, 187] on div "My Style" at bounding box center [1303, 198] width 193 height 29
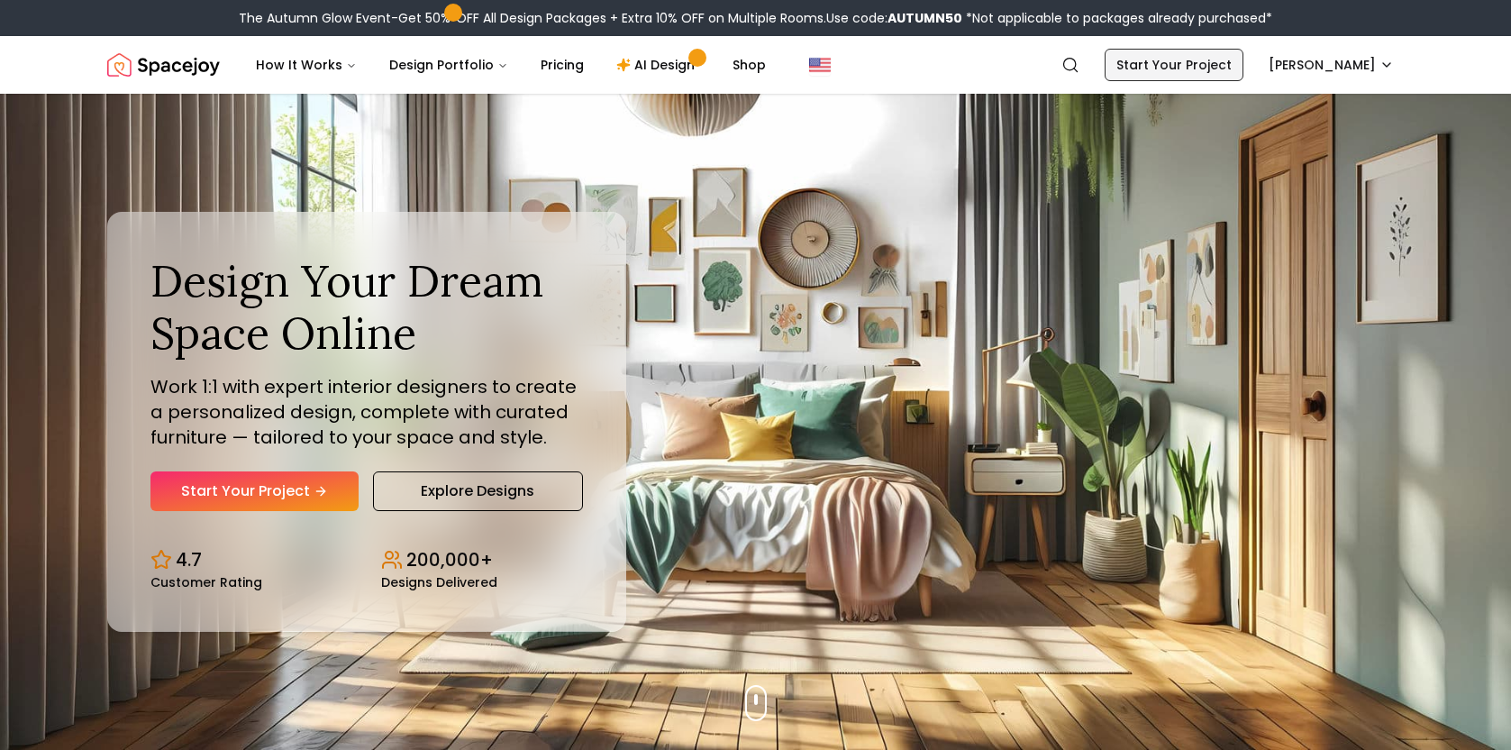
click at [1183, 73] on link "Start Your Project" at bounding box center [1174, 65] width 139 height 32
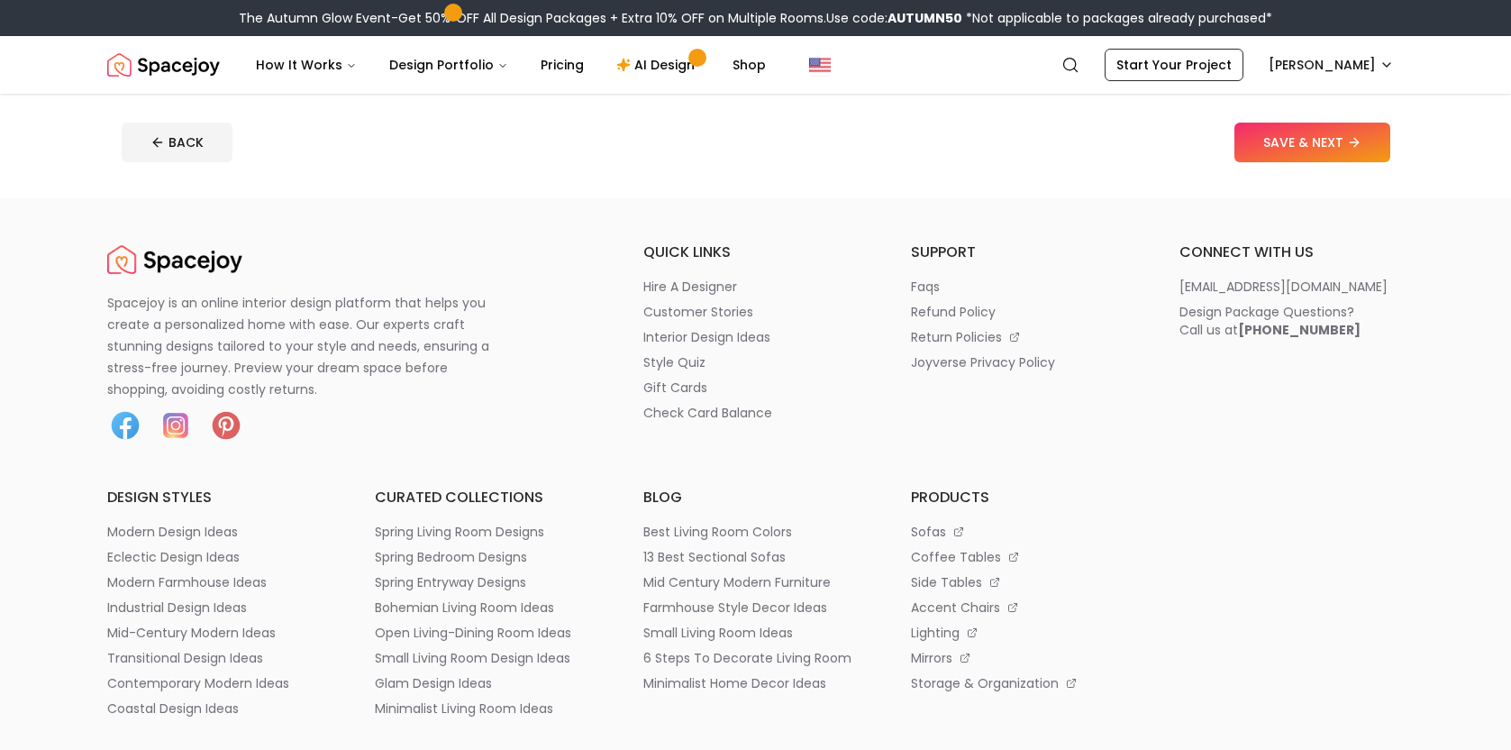
scroll to position [680, 0]
click at [1317, 148] on button "SAVE & NEXT" at bounding box center [1312, 143] width 156 height 40
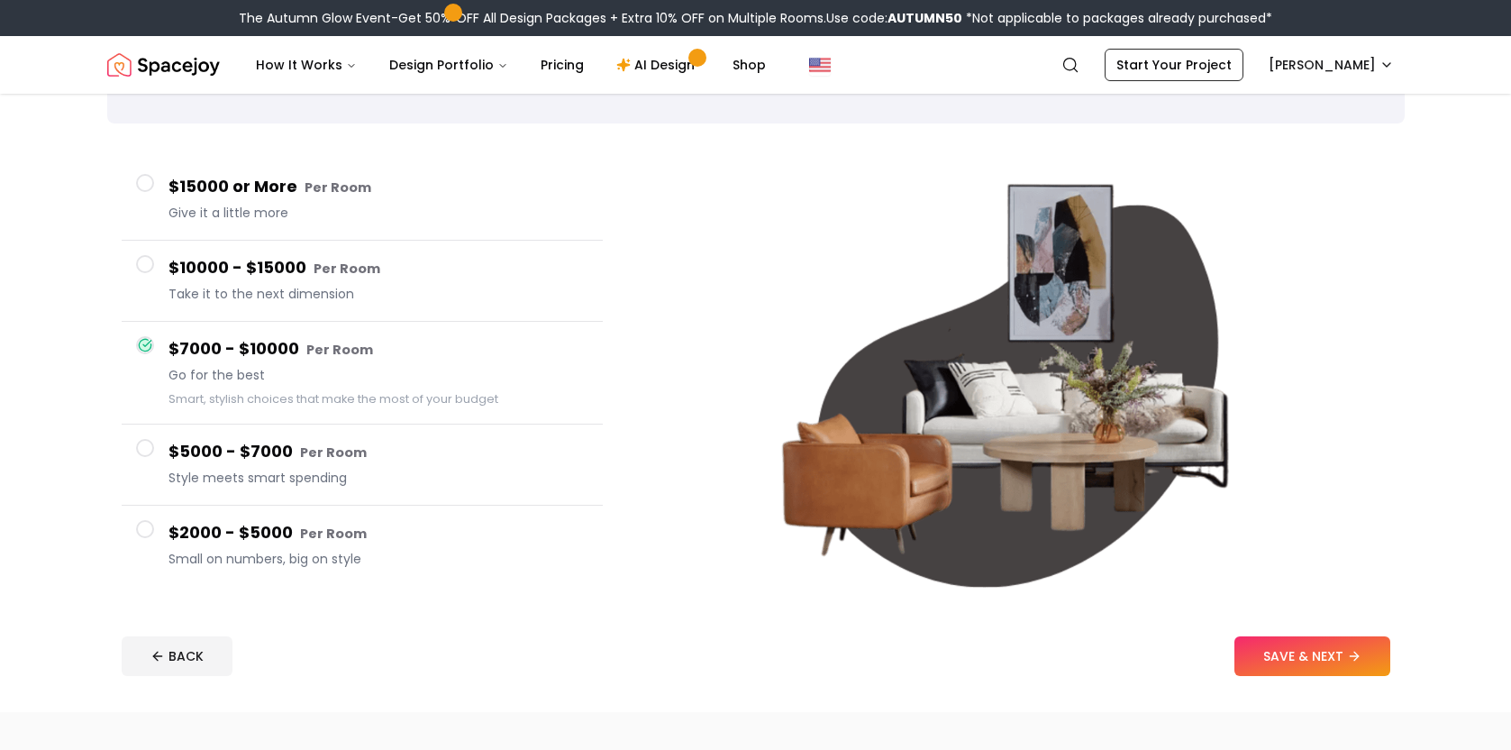
scroll to position [148, 0]
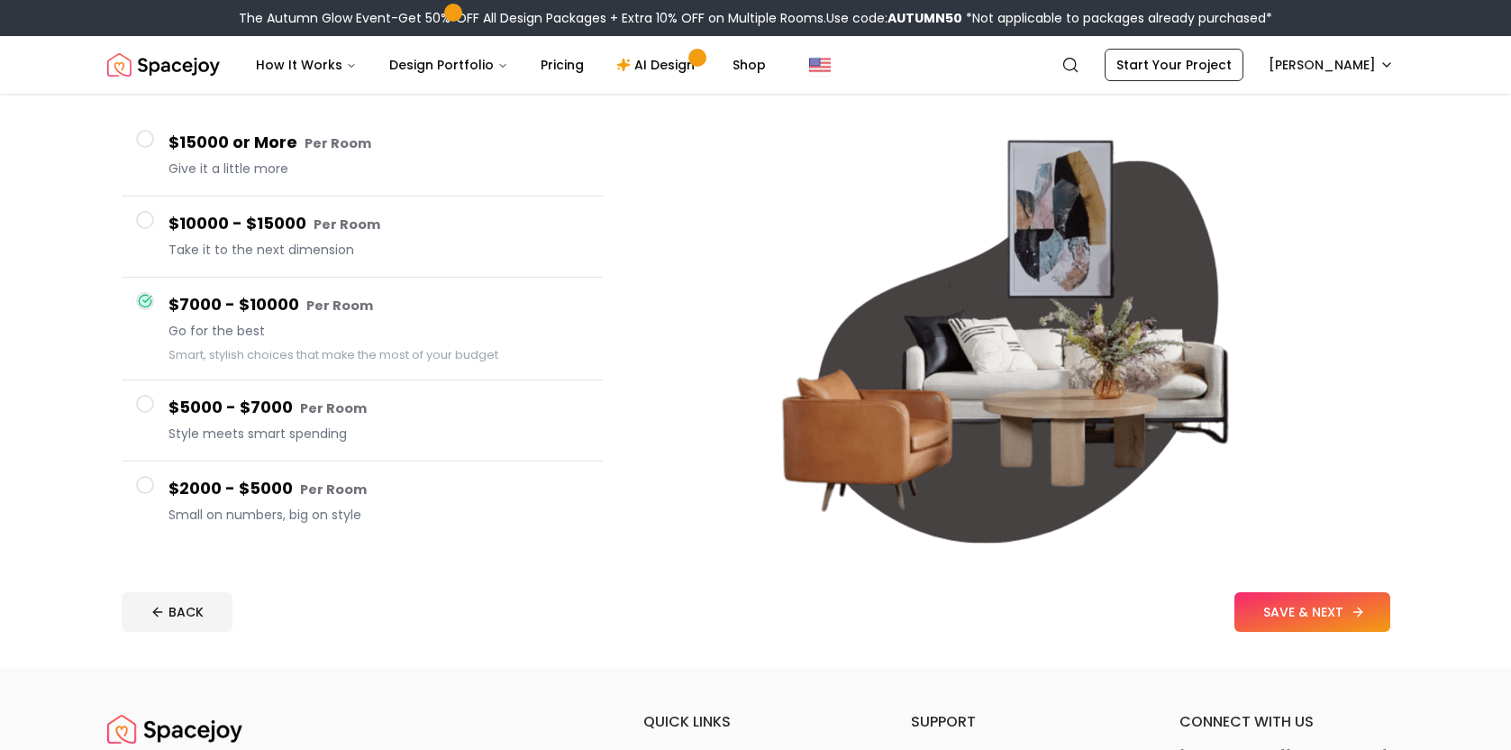
click at [1304, 610] on button "SAVE & NEXT" at bounding box center [1312, 612] width 156 height 40
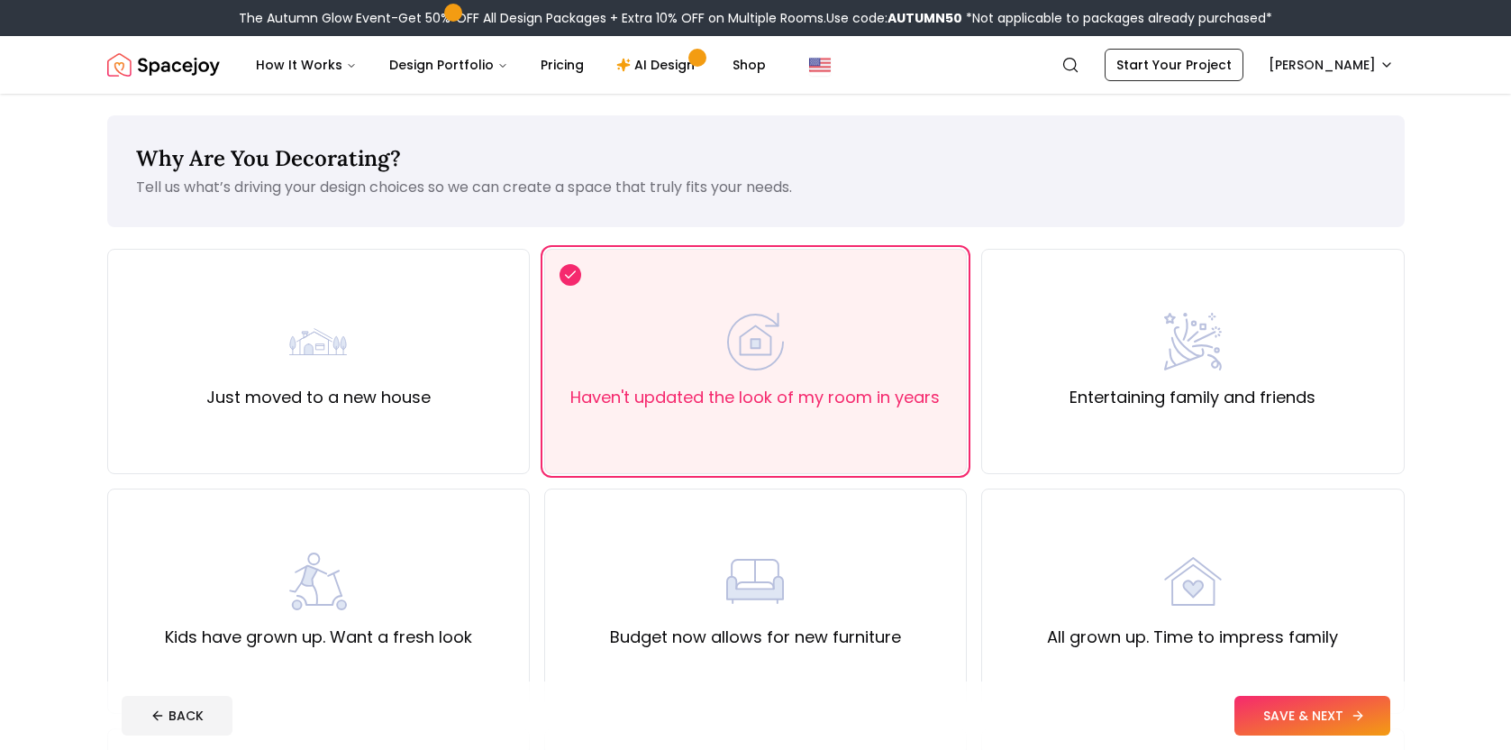
click at [1303, 714] on button "SAVE & NEXT" at bounding box center [1312, 716] width 156 height 40
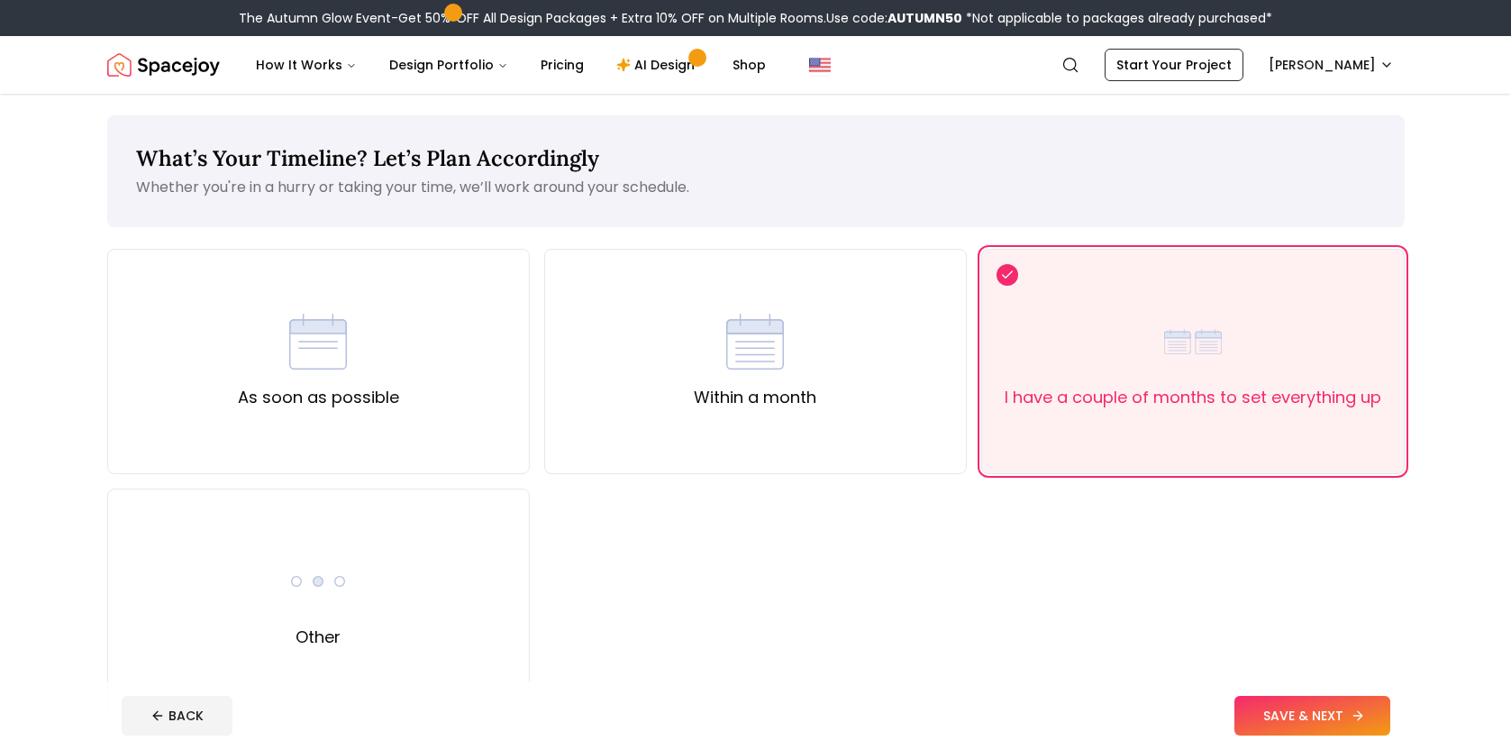
click at [1303, 714] on button "SAVE & NEXT" at bounding box center [1312, 716] width 156 height 40
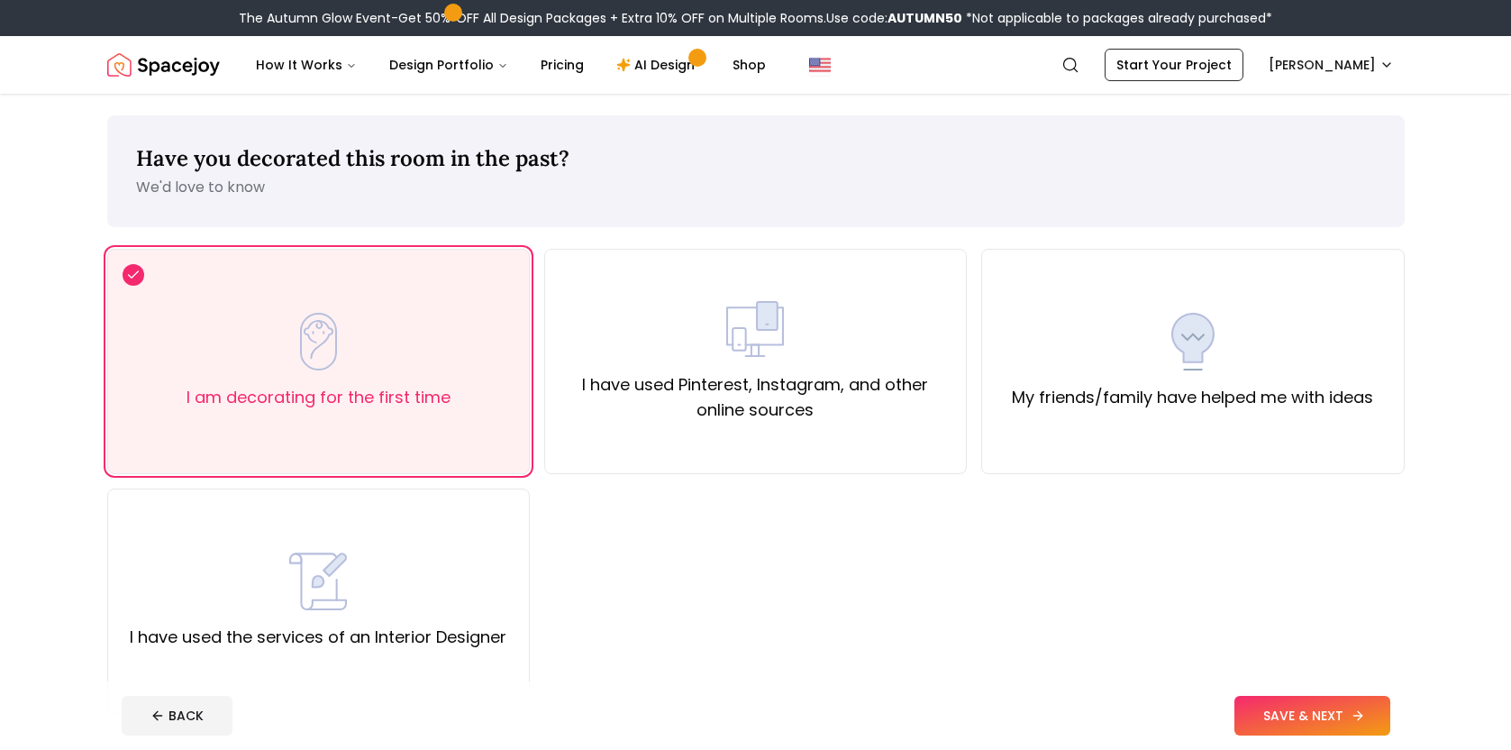
click at [1303, 714] on button "SAVE & NEXT" at bounding box center [1312, 716] width 156 height 40
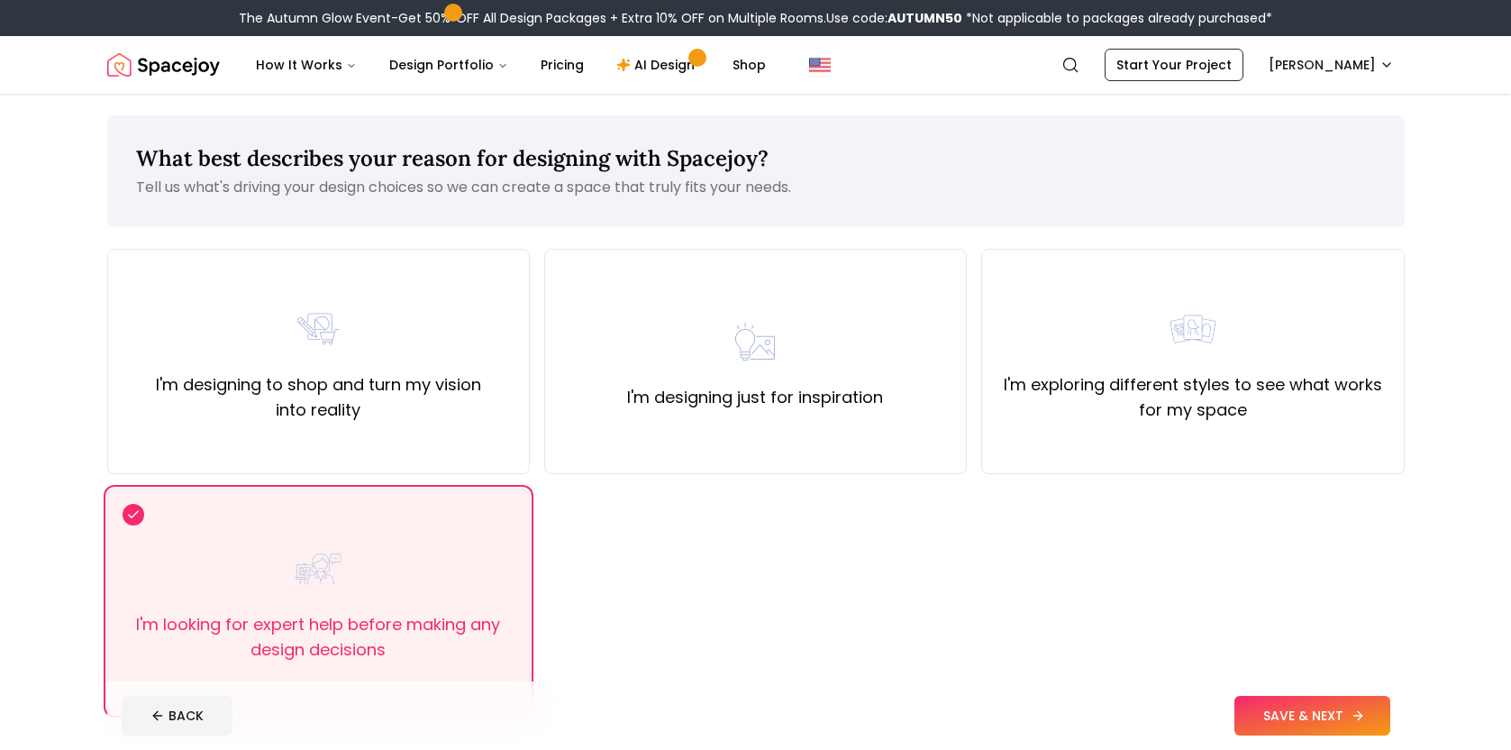
click at [1303, 714] on button "SAVE & NEXT" at bounding box center [1312, 716] width 156 height 40
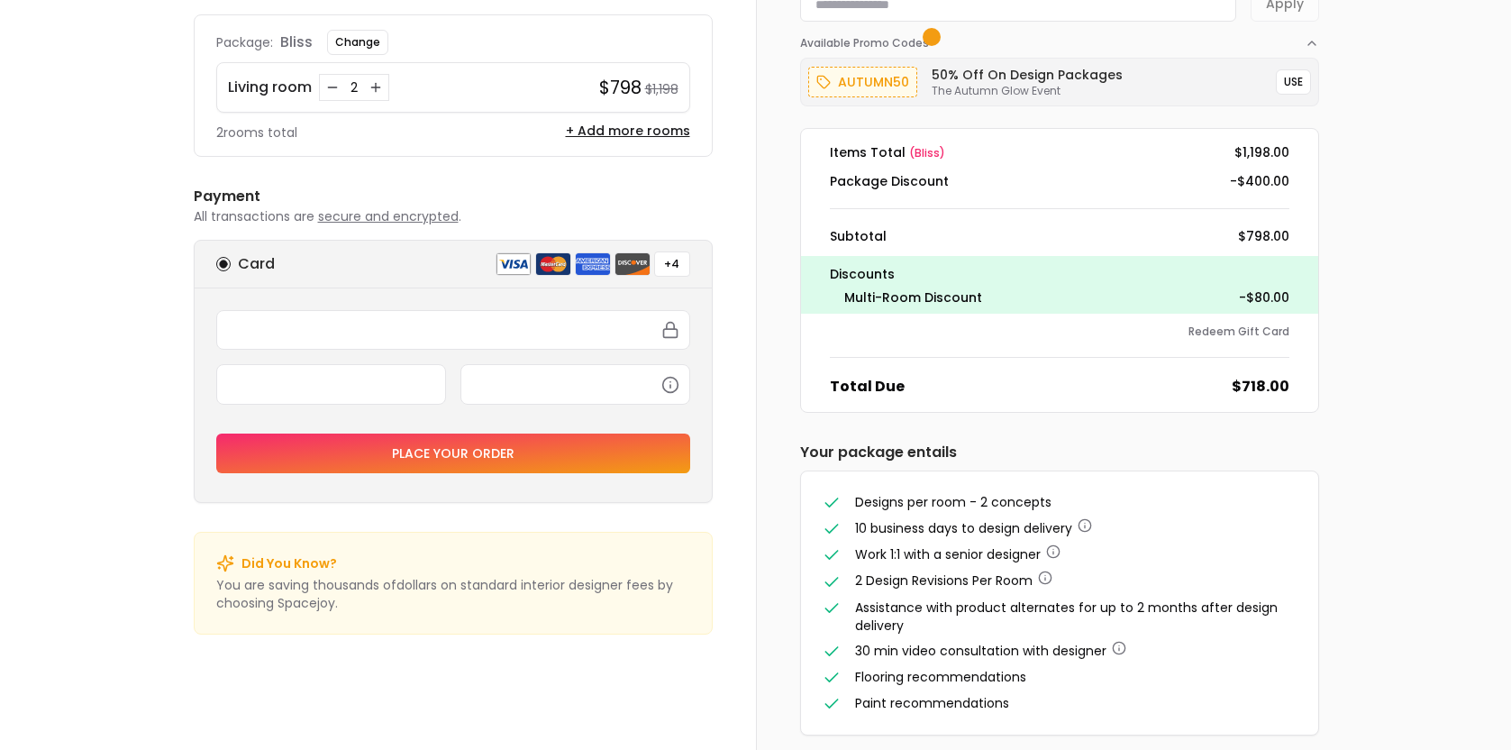
scroll to position [162, 0]
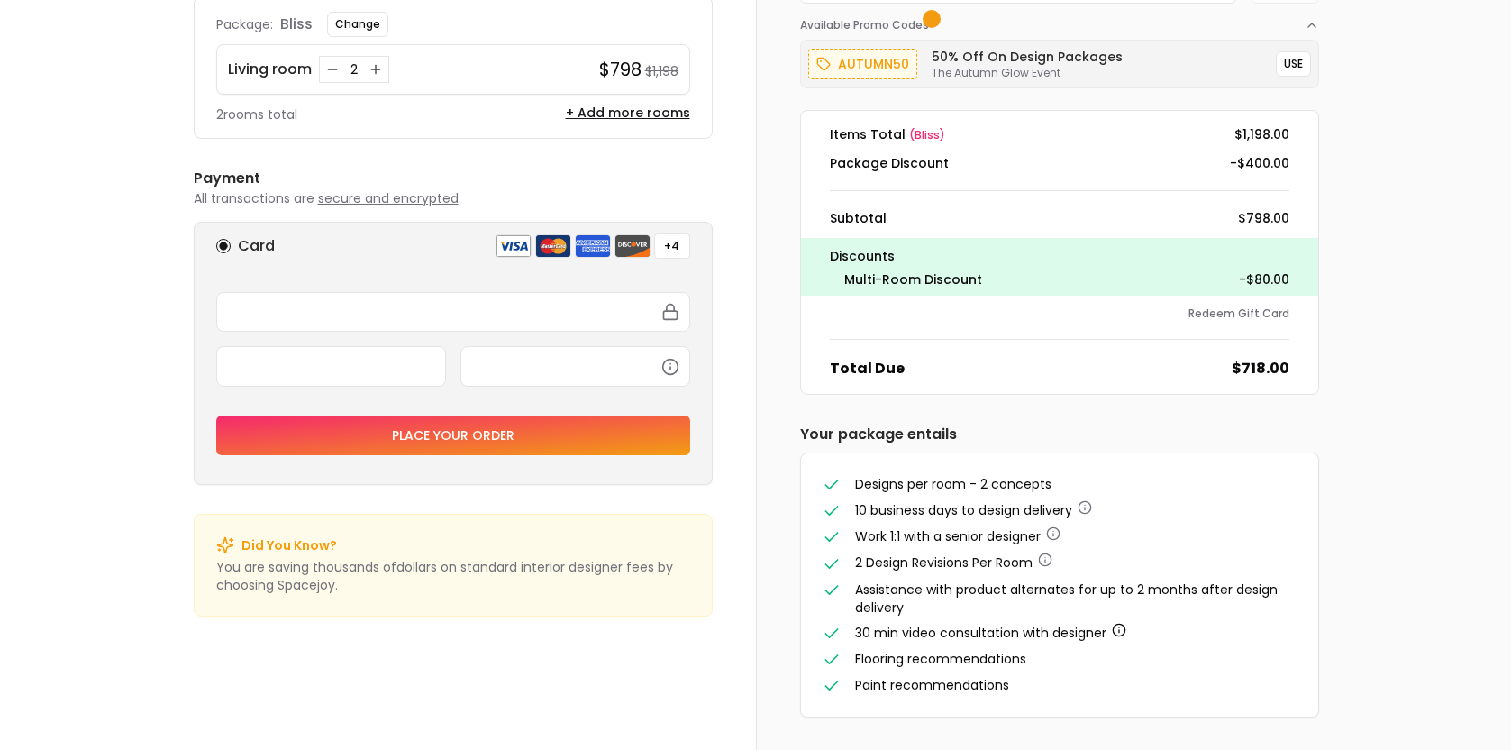
click at [1119, 623] on icon "button" at bounding box center [1119, 630] width 14 height 14
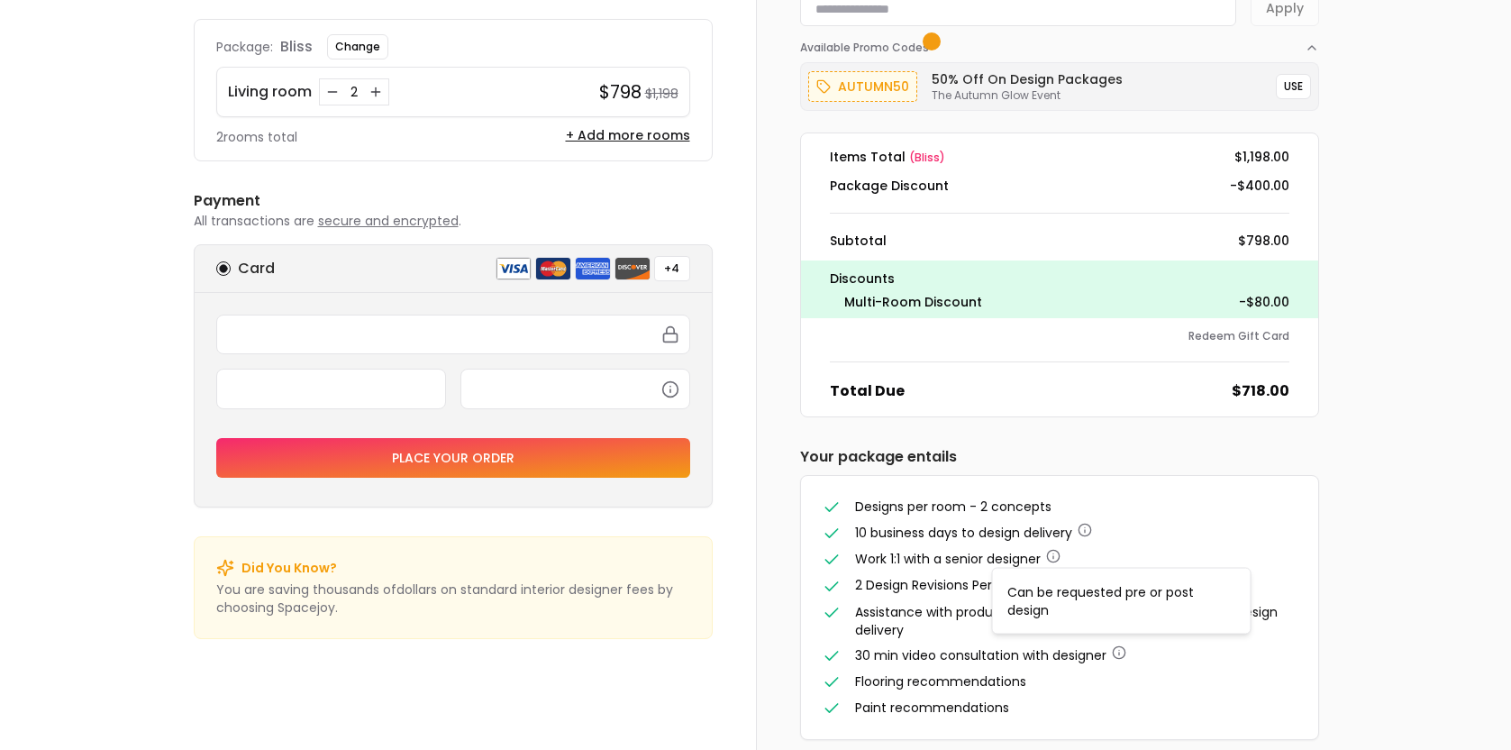
scroll to position [149, 0]
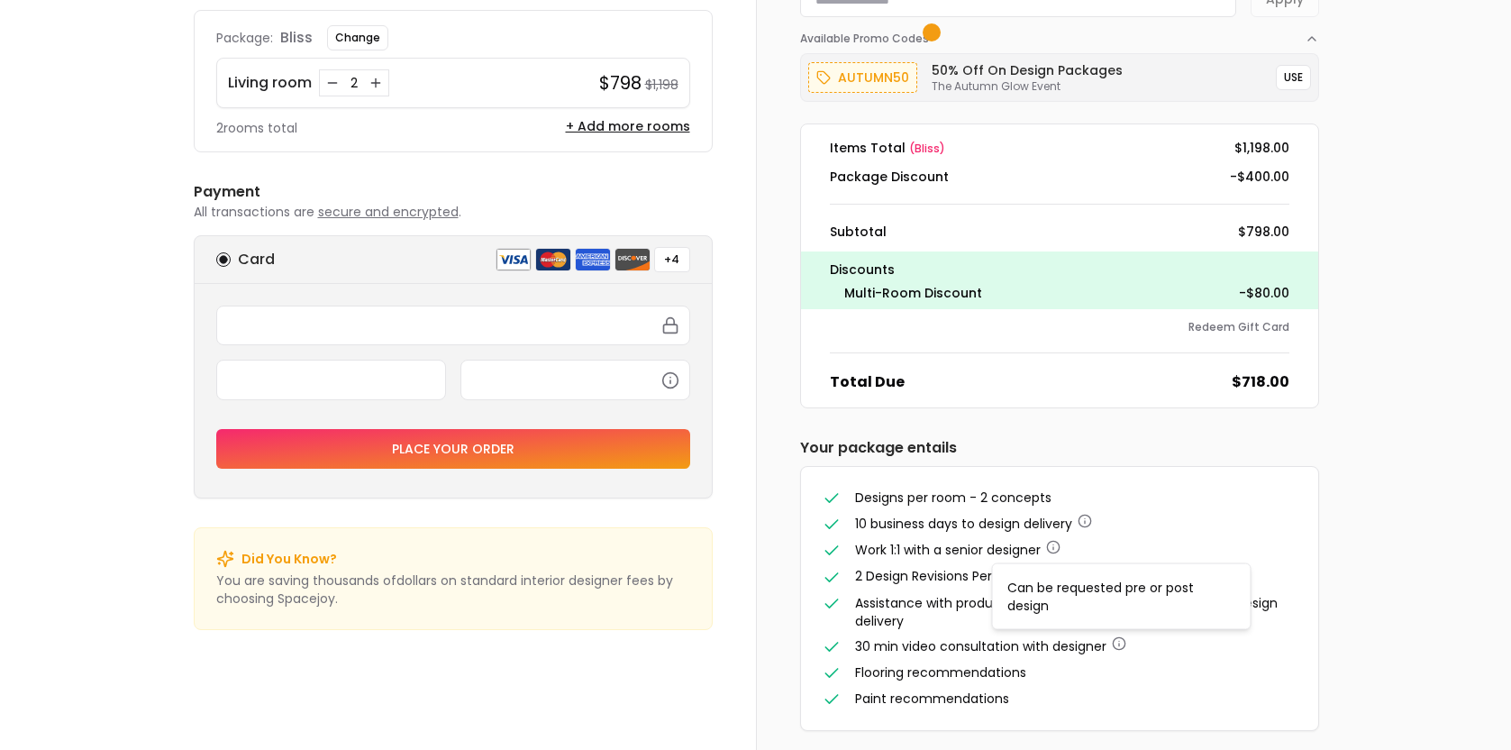
click at [1124, 554] on li "Work 1:1 with a senior designer" at bounding box center [1060, 550] width 474 height 19
click at [1046, 568] on icon "button" at bounding box center [1045, 573] width 14 height 14
click at [1219, 536] on ul "Designs per room - 2 concepts 10 business days to design delivery Work 1:1 with…" at bounding box center [1060, 598] width 474 height 220
click at [1055, 545] on icon "button" at bounding box center [1053, 547] width 14 height 14
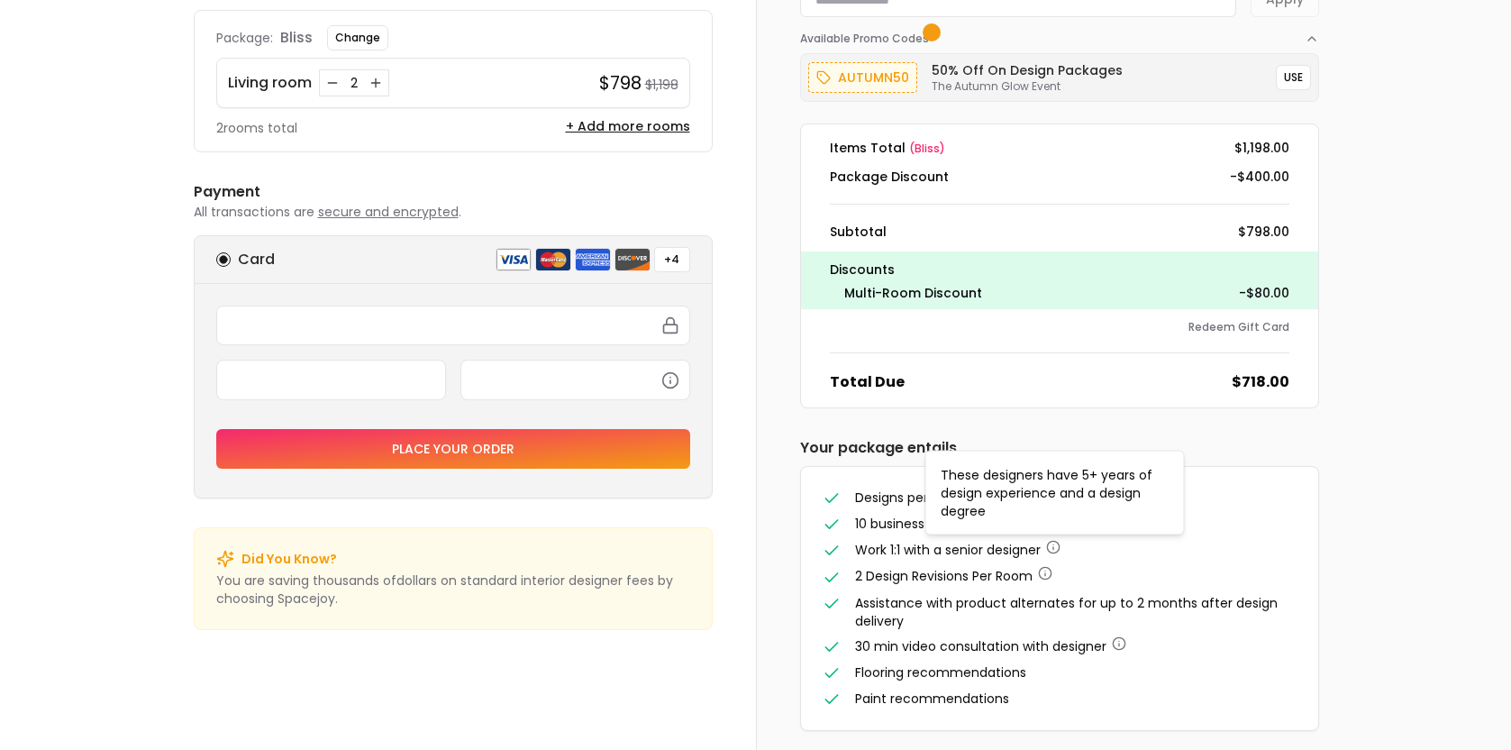
click at [1129, 542] on li "Work 1:1 with a senior designer" at bounding box center [1060, 550] width 474 height 19
click at [1095, 533] on ul "Designs per room - 2 concepts 10 business days to design delivery Work 1:1 with…" at bounding box center [1060, 598] width 474 height 220
click at [1088, 519] on icon "button" at bounding box center [1085, 521] width 14 height 14
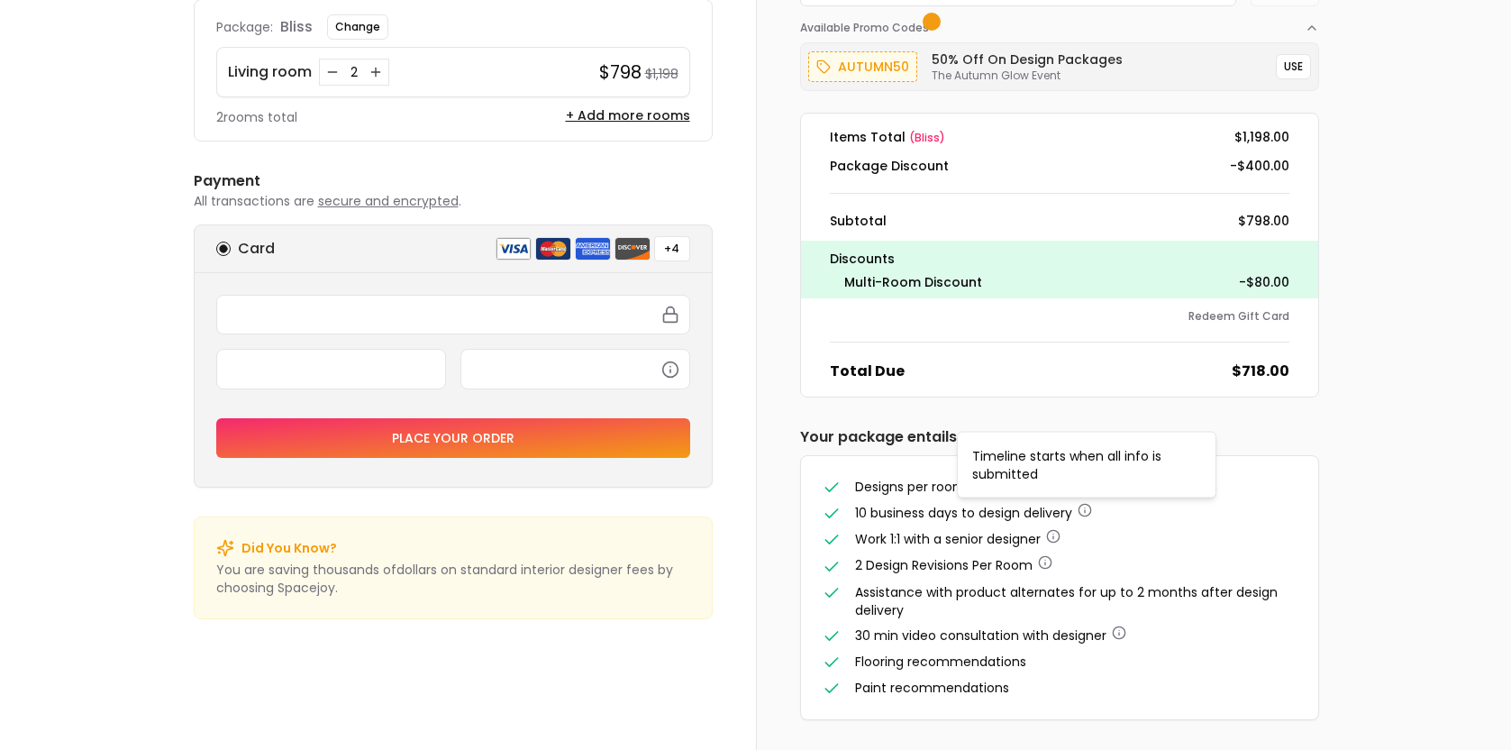
click at [1133, 512] on li "10 business days to design delivery" at bounding box center [1060, 513] width 474 height 19
click at [501, 378] on div at bounding box center [575, 369] width 230 height 40
click at [444, 440] on button "Place your order" at bounding box center [453, 438] width 474 height 40
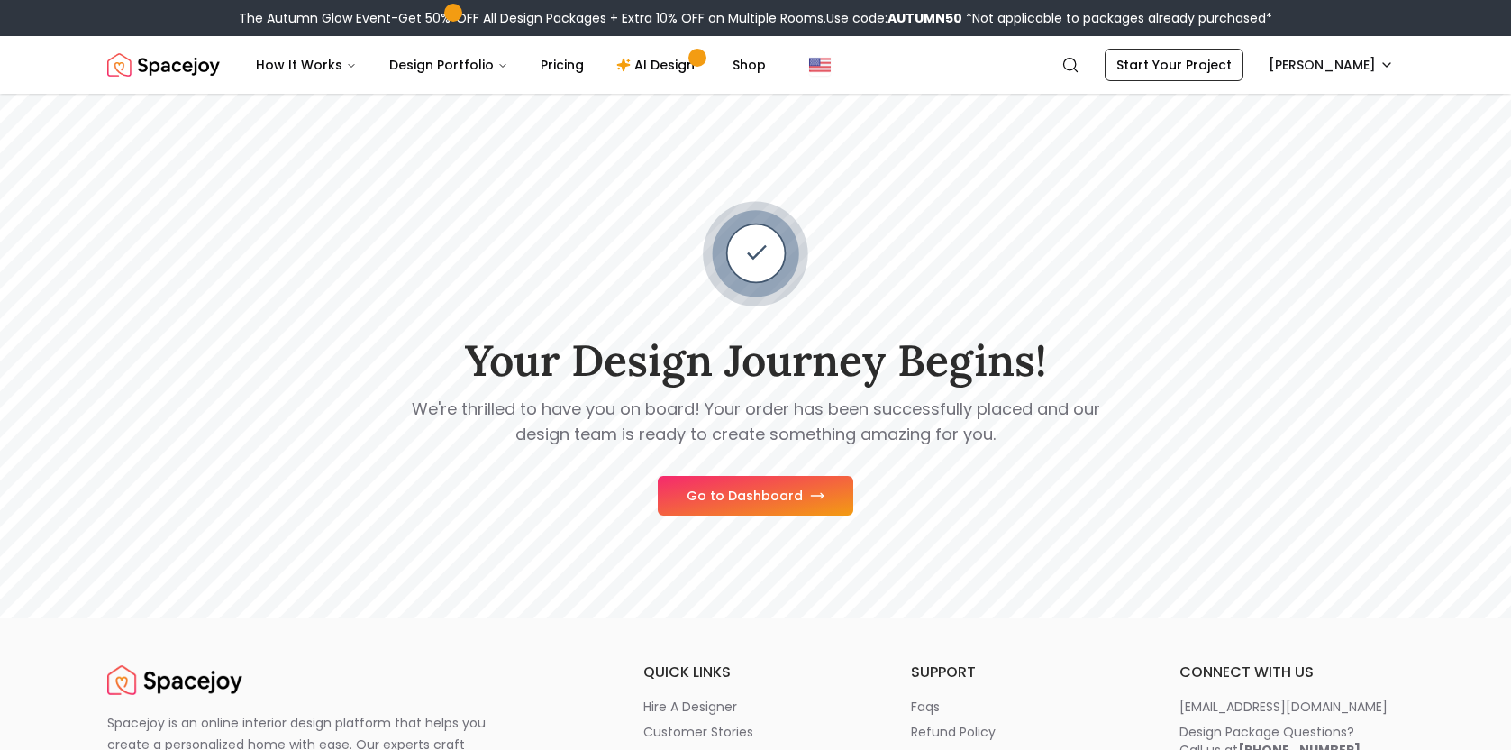
click at [738, 502] on button "Go to Dashboard" at bounding box center [756, 496] width 196 height 40
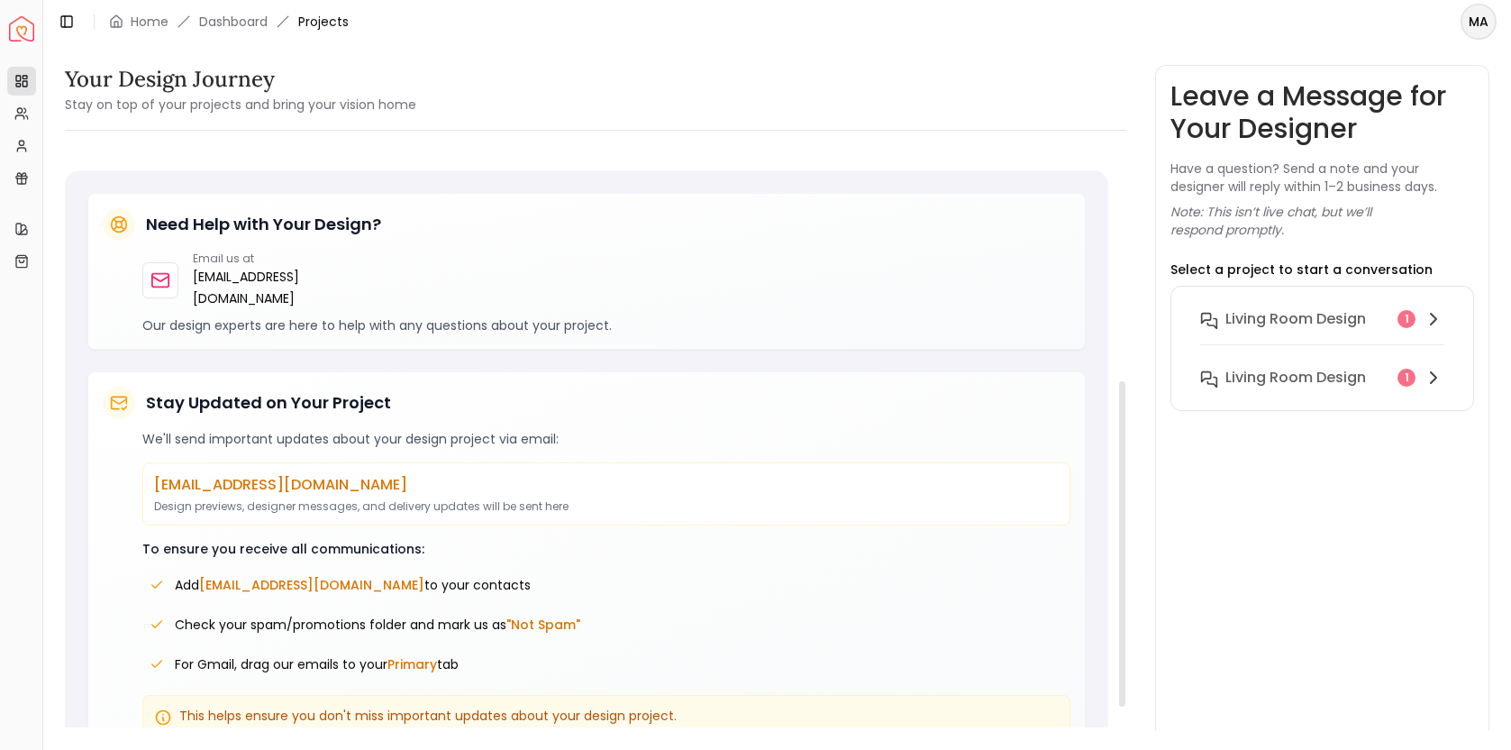
scroll to position [449, 0]
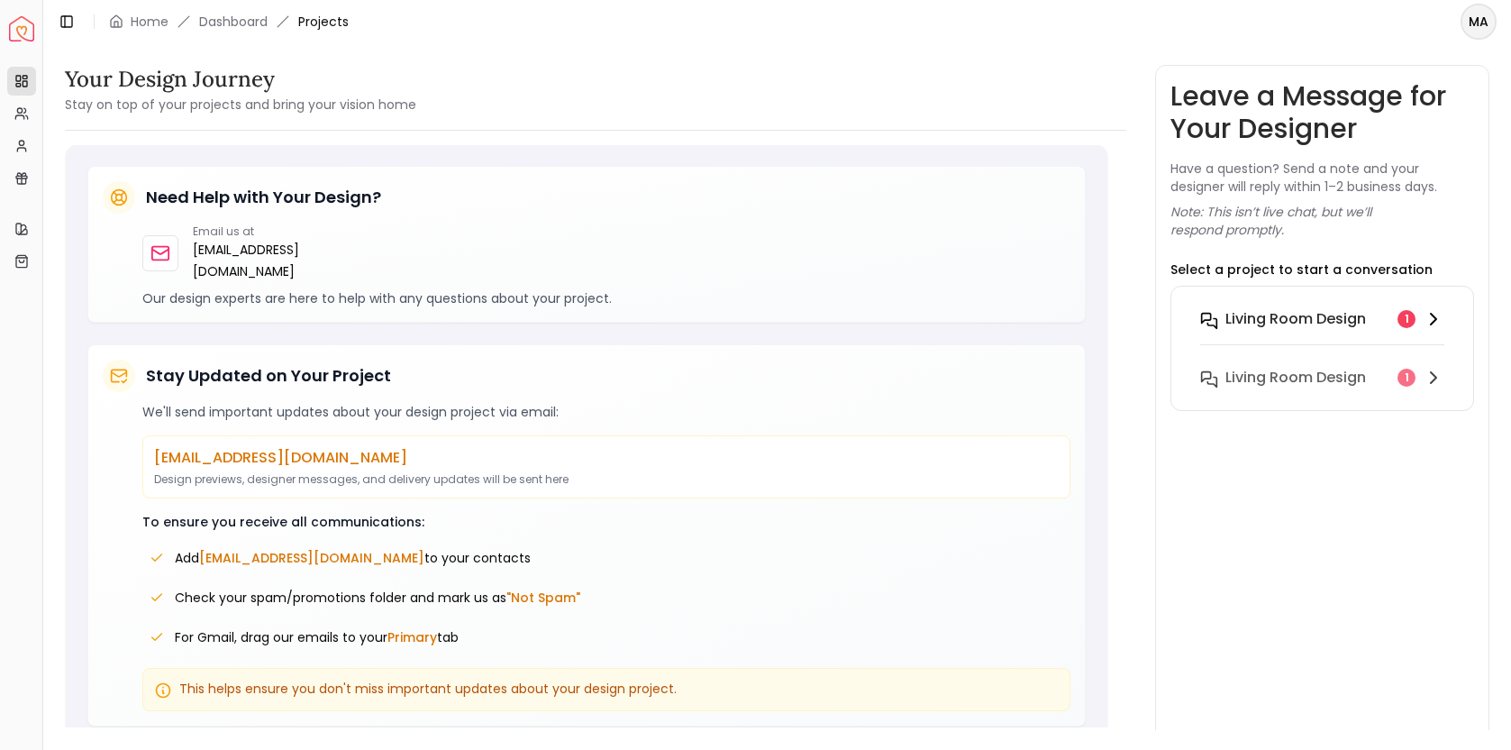
click at [1287, 317] on h6 "Living Room design" at bounding box center [1295, 319] width 141 height 22
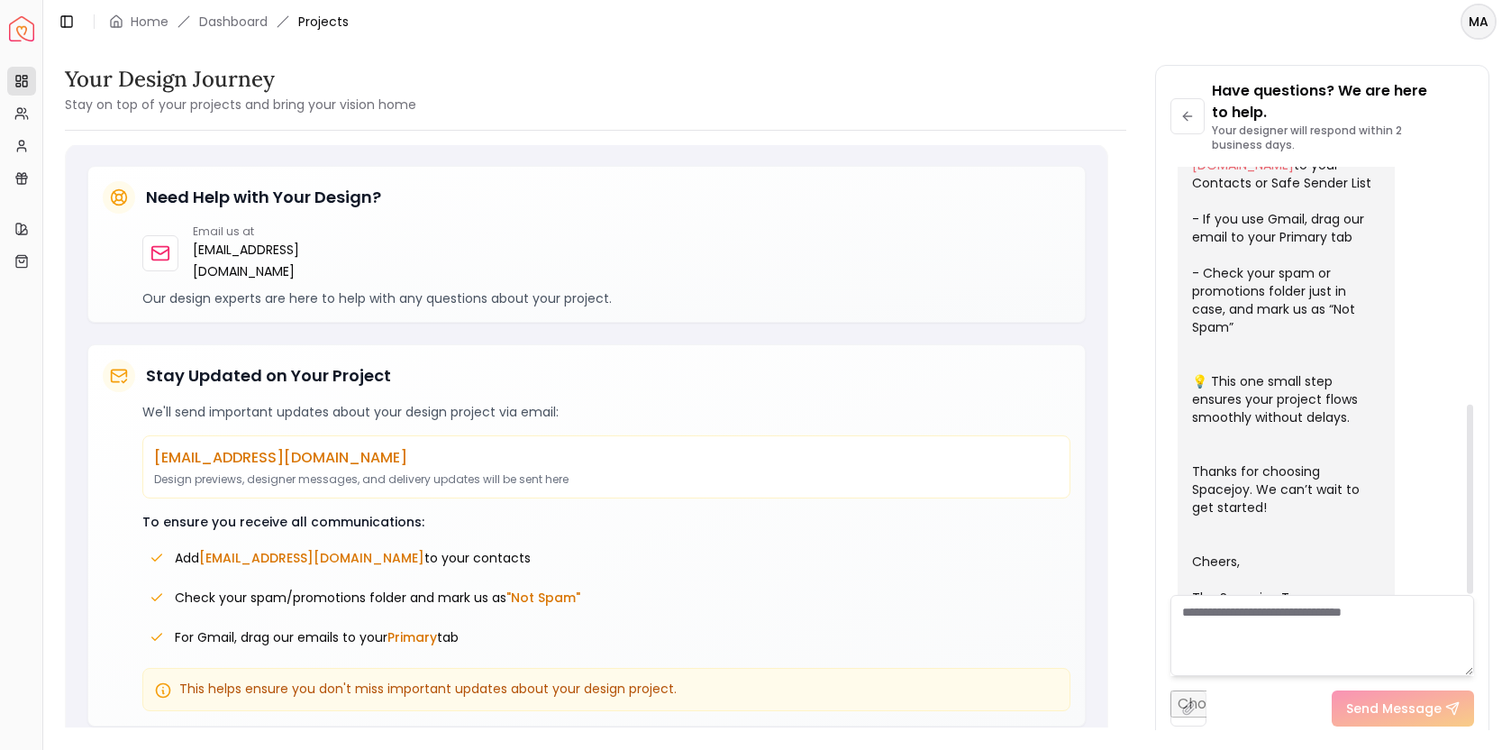
scroll to position [534, 0]
